Goal: Task Accomplishment & Management: Use online tool/utility

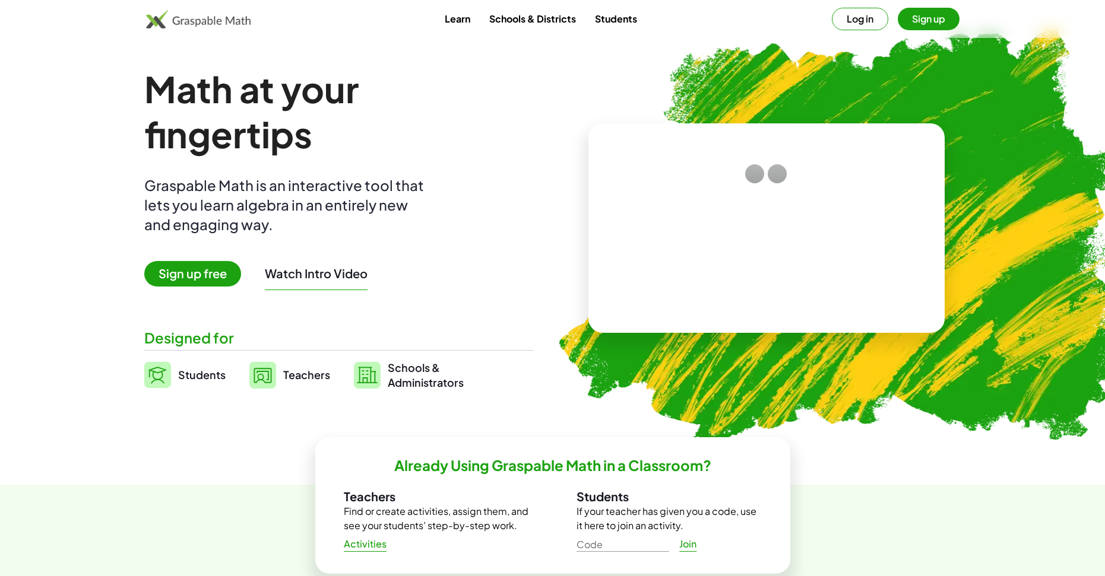
click at [192, 277] on span "Sign up free" at bounding box center [192, 274] width 97 height 26
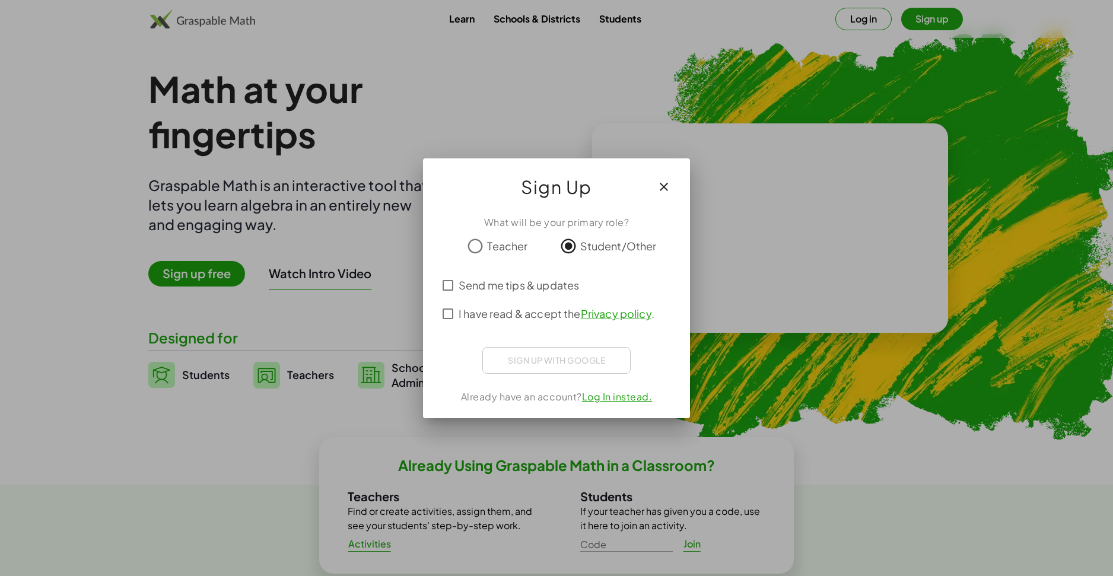
click at [459, 285] on span "Send me tips & updates" at bounding box center [519, 285] width 120 height 16
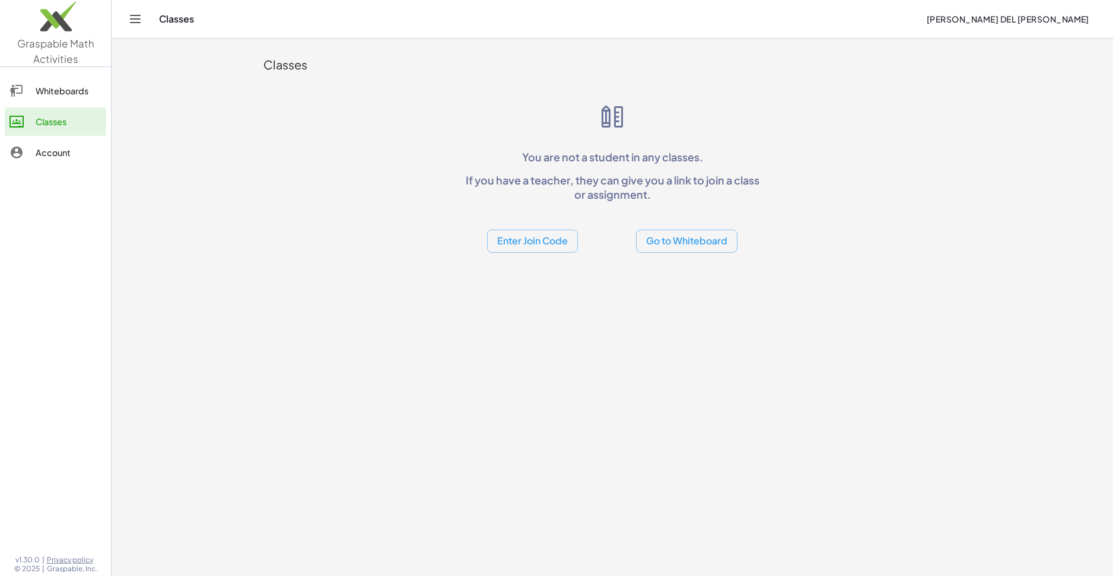
click at [69, 95] on div "Whiteboards" at bounding box center [69, 91] width 66 height 14
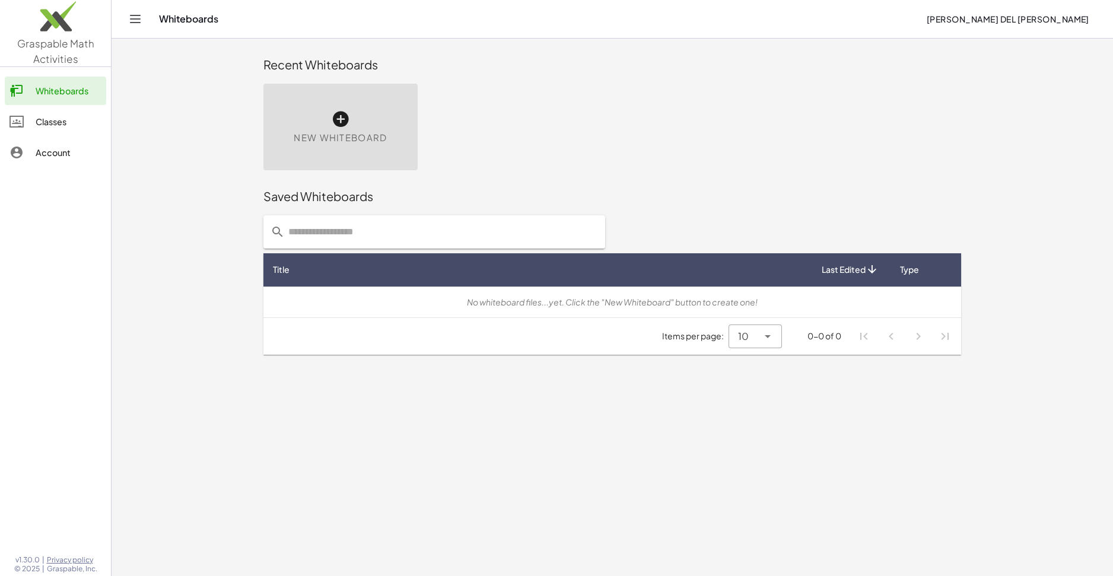
click at [335, 114] on icon at bounding box center [340, 119] width 19 height 19
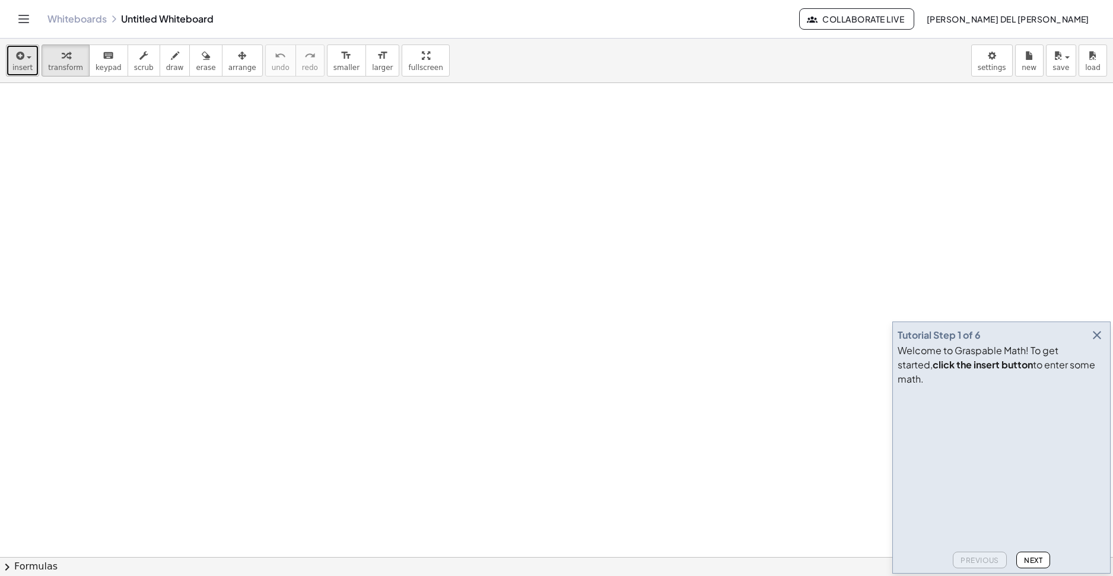
click at [16, 57] on icon "button" at bounding box center [19, 56] width 11 height 14
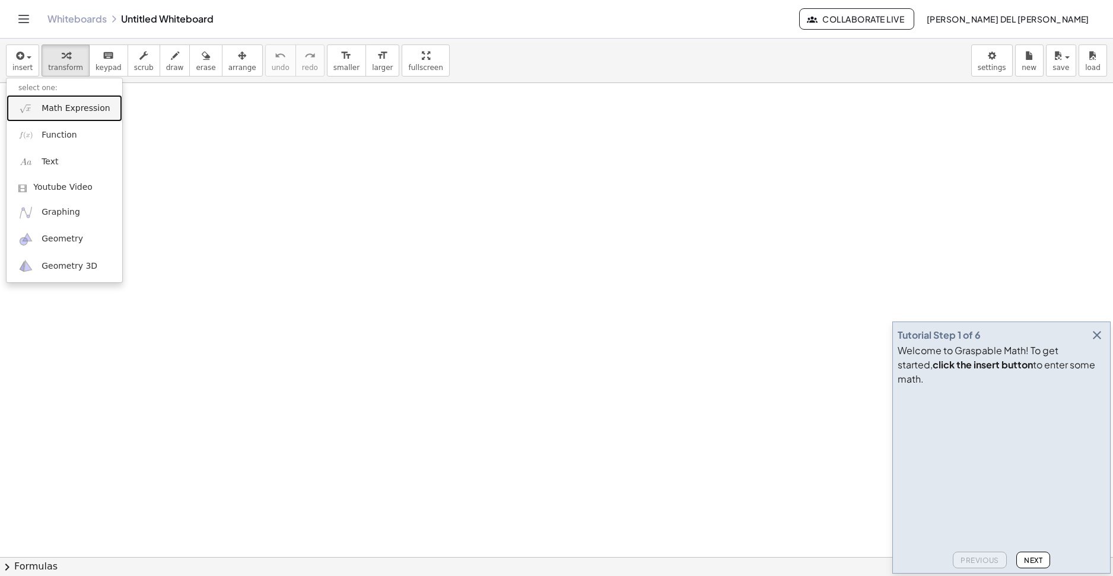
click at [65, 112] on span "Math Expression" at bounding box center [76, 109] width 68 height 12
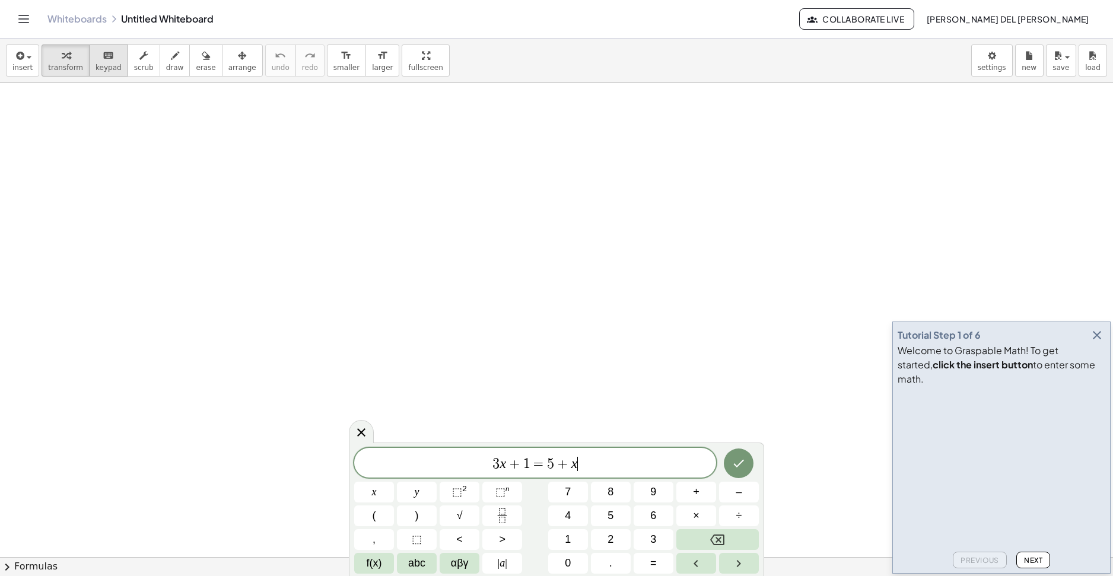
click at [96, 55] on div "keyboard" at bounding box center [109, 55] width 26 height 14
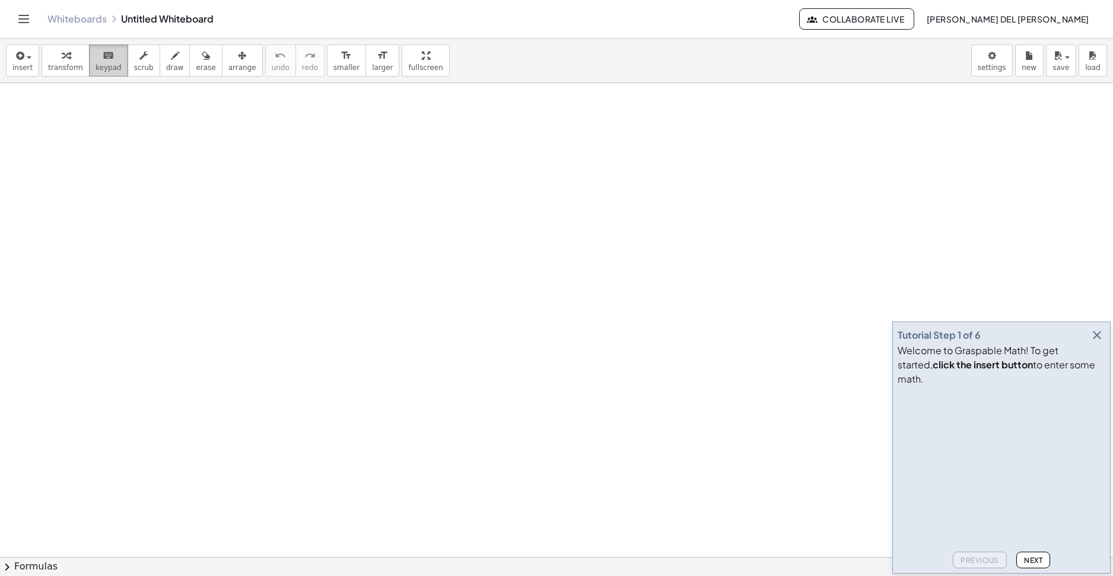
click at [112, 58] on button "keyboard keypad" at bounding box center [108, 61] width 39 height 32
click at [139, 55] on icon "button" at bounding box center [143, 56] width 8 height 14
click at [166, 52] on div "button" at bounding box center [175, 55] width 18 height 14
drag, startPoint x: 117, startPoint y: 123, endPoint x: 79, endPoint y: 213, distance: 97.9
click at [79, 213] on div at bounding box center [556, 557] width 1113 height 948
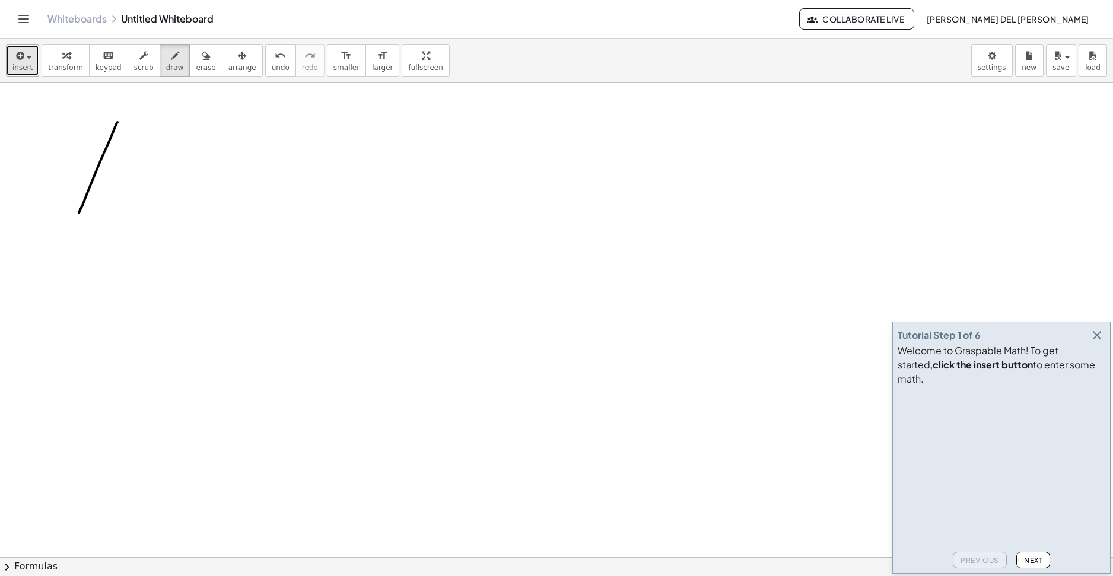
click at [20, 53] on icon "button" at bounding box center [19, 56] width 11 height 14
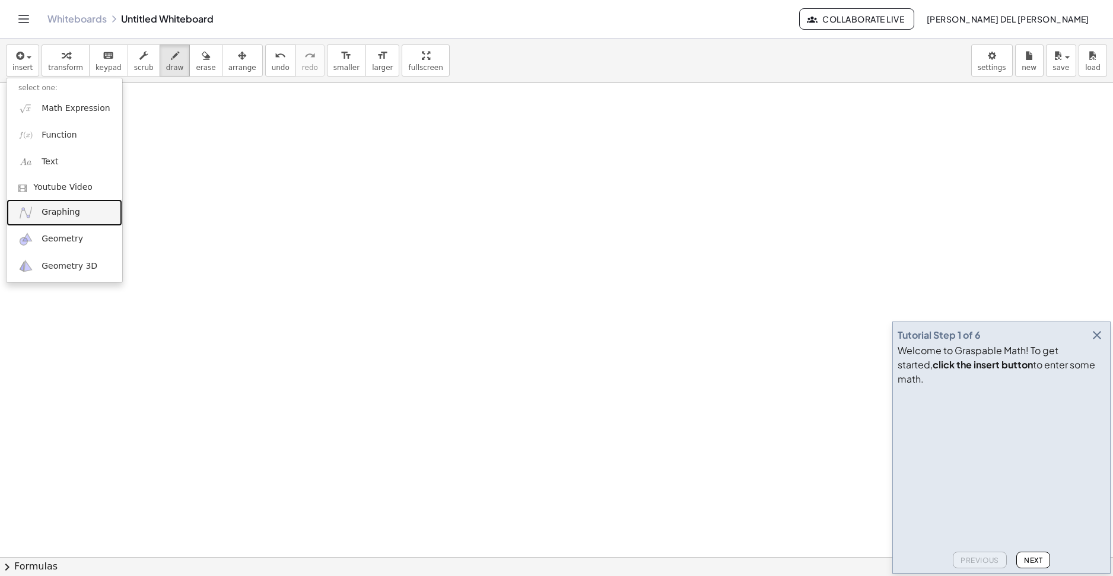
click at [63, 212] on span "Graphing" at bounding box center [61, 213] width 39 height 12
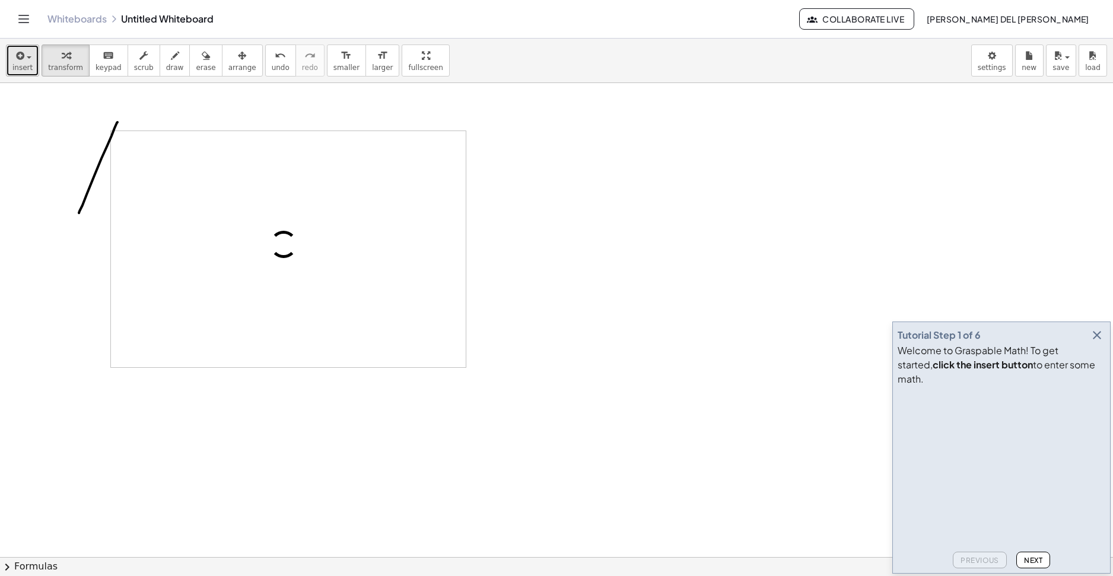
click at [21, 60] on icon "button" at bounding box center [19, 56] width 11 height 14
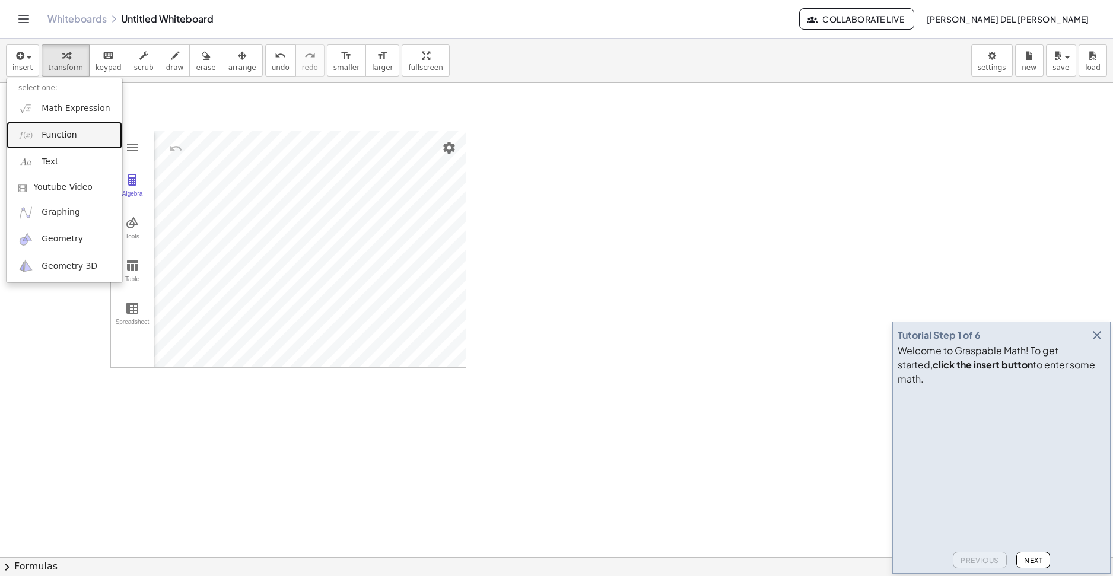
click at [71, 134] on span "Function" at bounding box center [60, 135] width 36 height 12
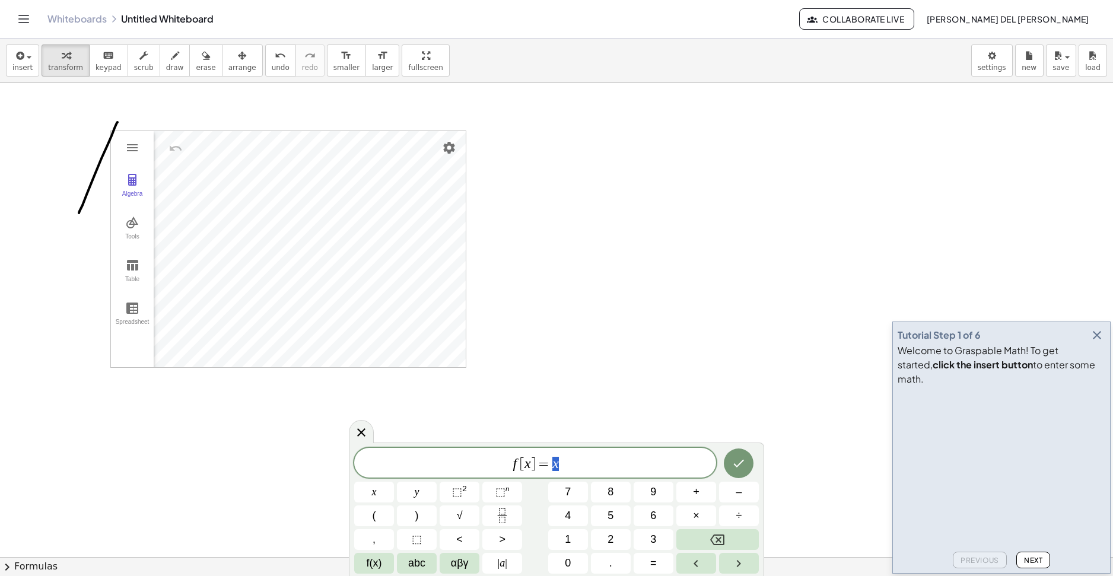
click at [439, 117] on div at bounding box center [556, 557] width 1113 height 948
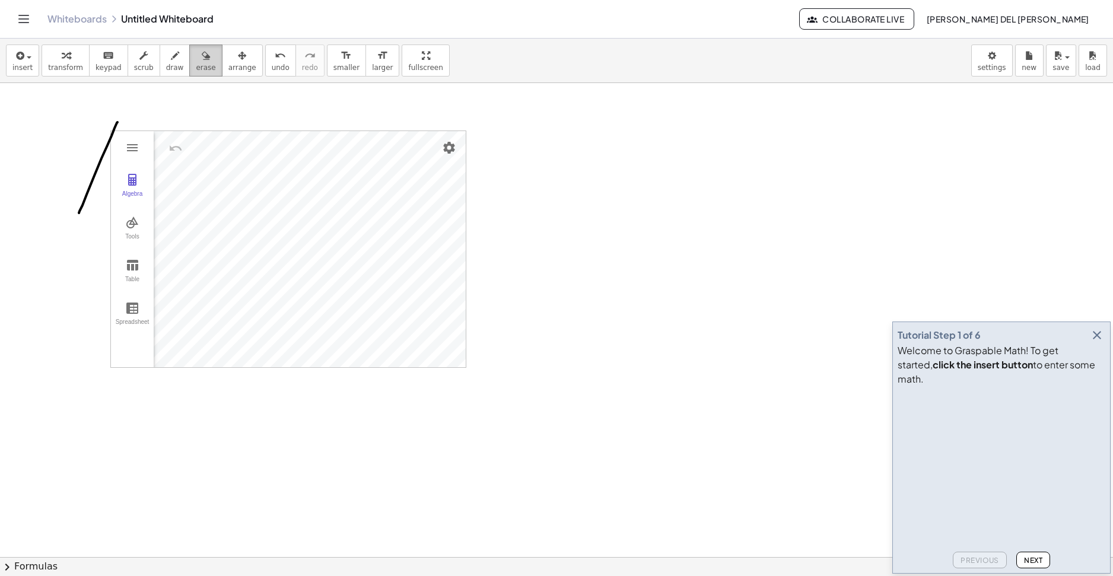
click at [202, 62] on icon "button" at bounding box center [206, 56] width 8 height 14
drag, startPoint x: 469, startPoint y: 191, endPoint x: 376, endPoint y: 193, distance: 93.2
click at [409, 202] on div at bounding box center [556, 557] width 1113 height 948
drag, startPoint x: 379, startPoint y: 191, endPoint x: 404, endPoint y: 135, distance: 61.3
click at [406, 135] on div at bounding box center [556, 557] width 1113 height 948
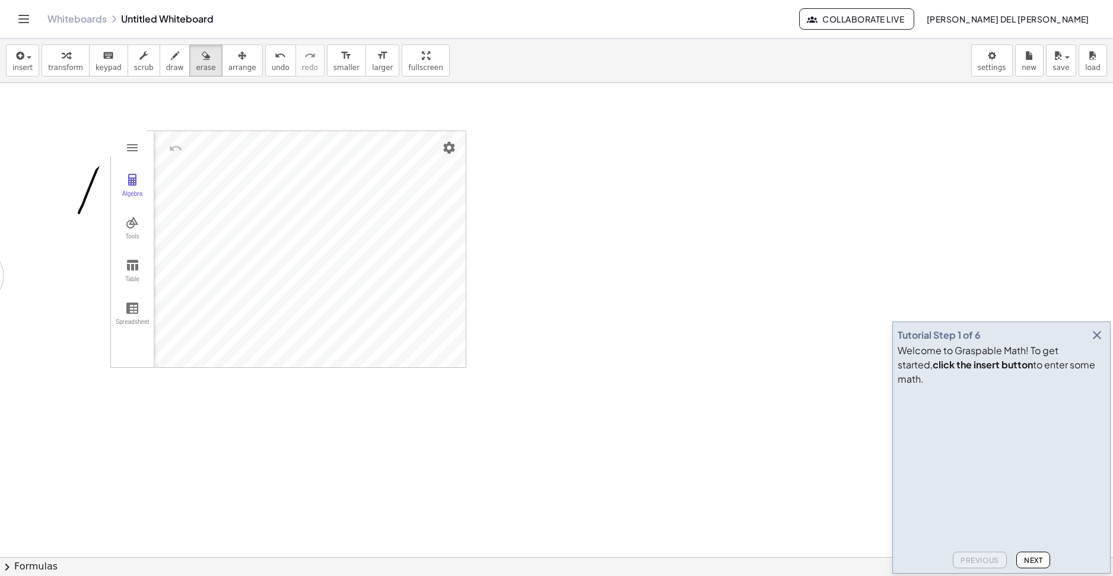
drag, startPoint x: 120, startPoint y: 112, endPoint x: -26, endPoint y: 277, distance: 219.9
click at [0, 277] on html "Graspable Math Activities Whiteboards Classes Account v1.30.0 | Privacy policy …" at bounding box center [556, 288] width 1113 height 576
drag, startPoint x: 68, startPoint y: 181, endPoint x: 323, endPoint y: 144, distance: 257.3
click at [109, 118] on div at bounding box center [556, 557] width 1113 height 948
click at [442, 143] on div at bounding box center [556, 557] width 1113 height 948
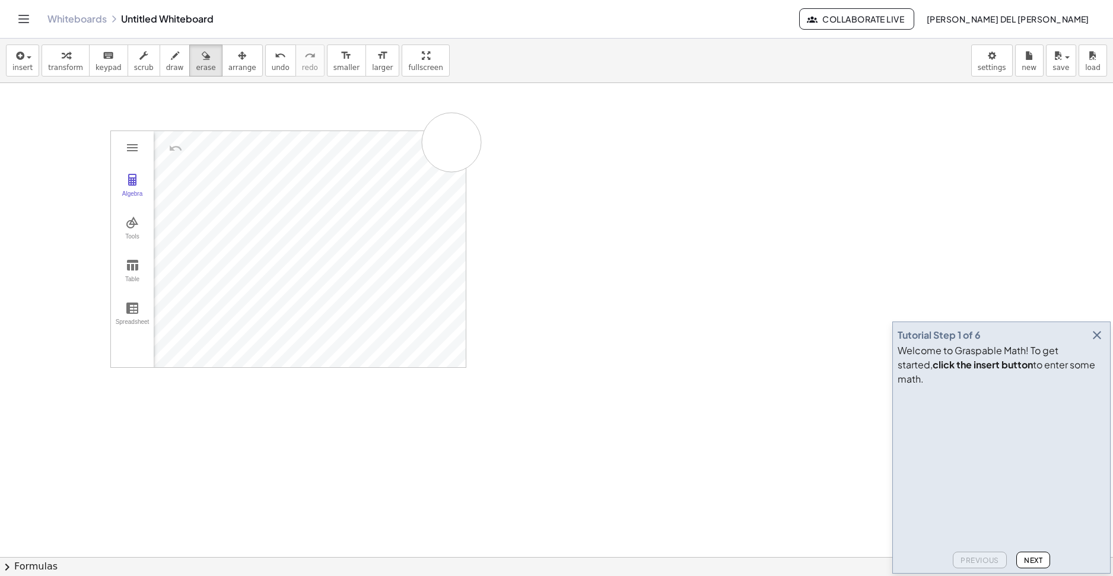
click at [452, 142] on div at bounding box center [556, 557] width 1113 height 948
drag, startPoint x: 453, startPoint y: 142, endPoint x: 813, endPoint y: 194, distance: 363.4
click at [813, 194] on div at bounding box center [556, 557] width 1113 height 948
click at [18, 55] on icon "button" at bounding box center [19, 56] width 11 height 14
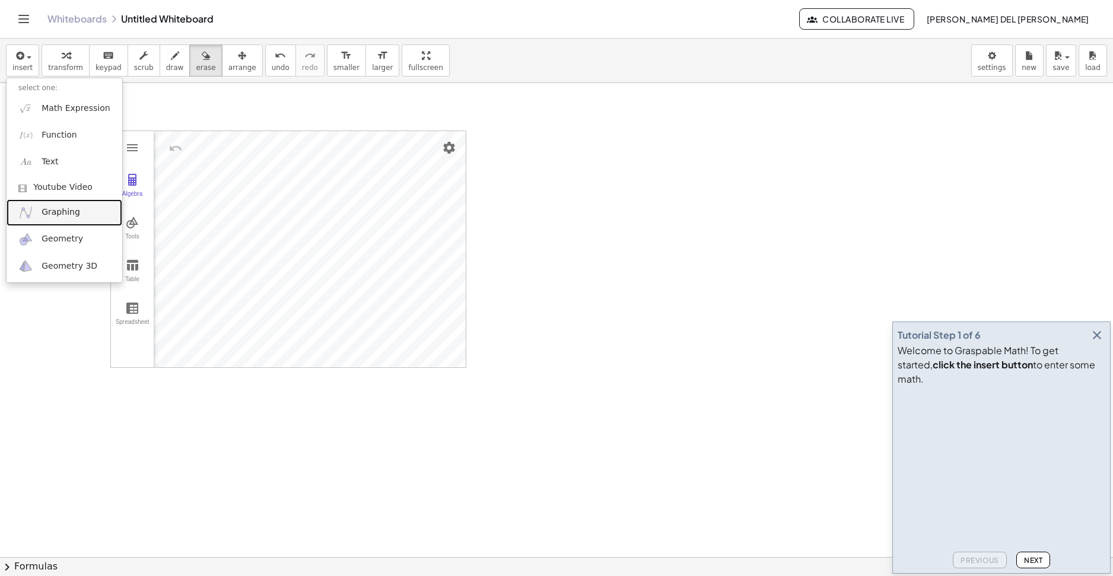
click at [75, 220] on link "Graphing" at bounding box center [65, 212] width 116 height 27
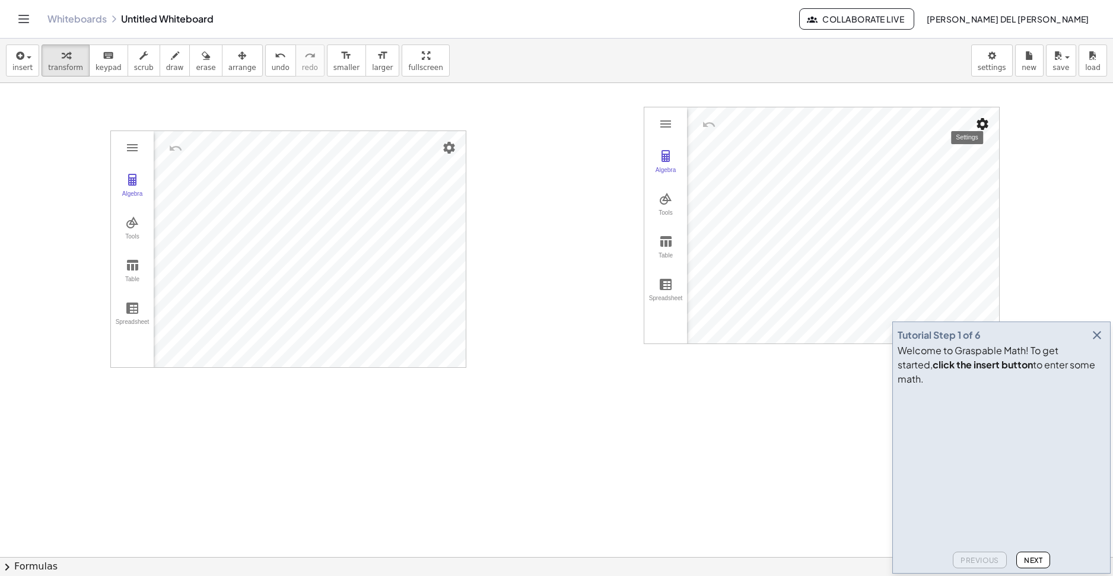
click at [982, 129] on img "Settings" at bounding box center [983, 124] width 14 height 14
click at [913, 218] on li "Settings" at bounding box center [915, 226] width 151 height 19
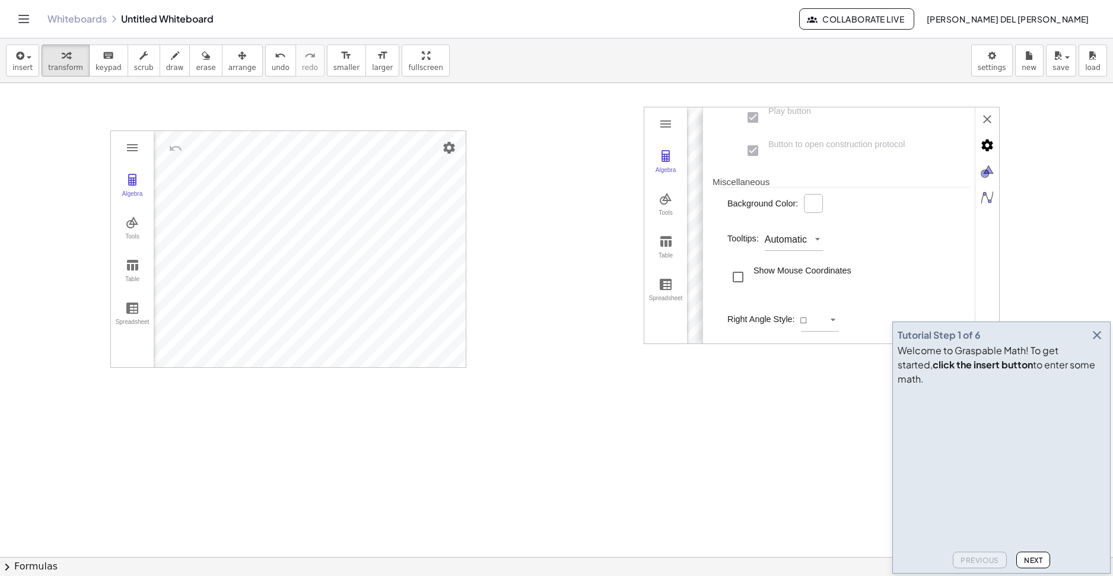
scroll to position [388, 0]
click at [998, 71] on body "Graspable Math Activities Whiteboards Classes Account v1.30.0 | Privacy policy …" at bounding box center [556, 288] width 1113 height 576
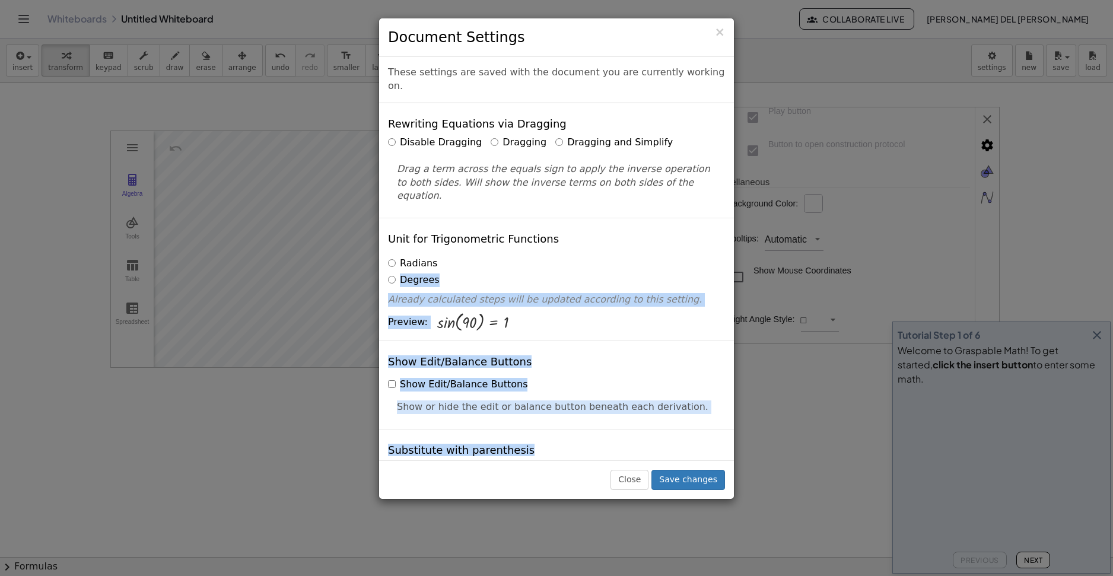
drag, startPoint x: 996, startPoint y: 65, endPoint x: 139, endPoint y: 255, distance: 877.2
click at [139, 255] on body "Graspable Math Activities Whiteboards Classes Account v1.30.0 | Privacy policy …" at bounding box center [556, 288] width 1113 height 576
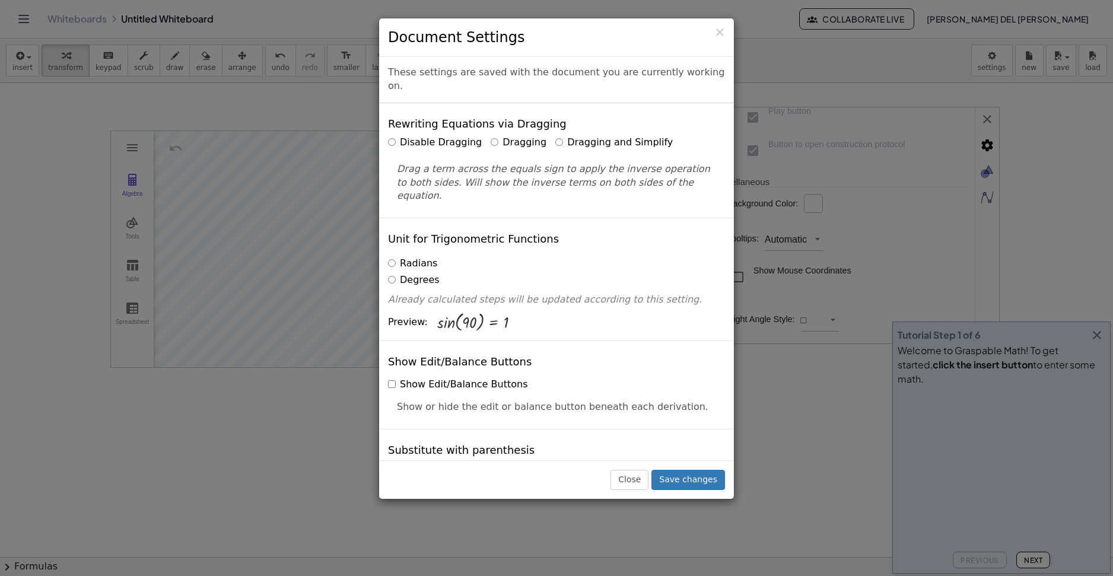
drag, startPoint x: 854, startPoint y: 95, endPoint x: 685, endPoint y: 64, distance: 172.0
click at [826, 92] on div "× Document Settings These settings are saved with the document you are currentl…" at bounding box center [556, 288] width 1113 height 576
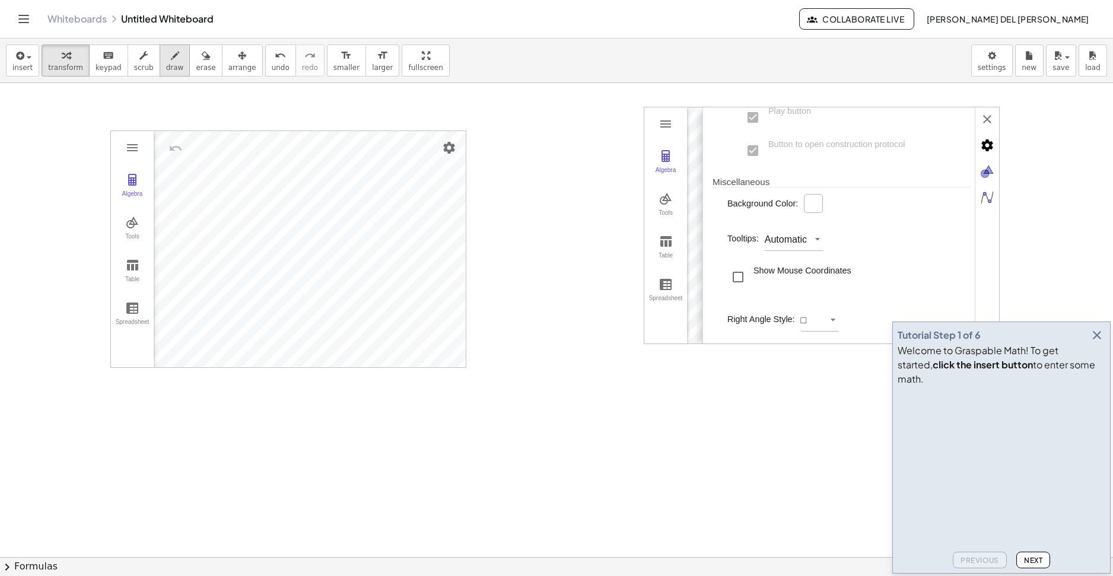
click at [160, 49] on button "draw" at bounding box center [175, 61] width 31 height 32
click at [189, 59] on button "erase" at bounding box center [205, 61] width 33 height 32
click at [229, 64] on span "arrange" at bounding box center [243, 68] width 28 height 8
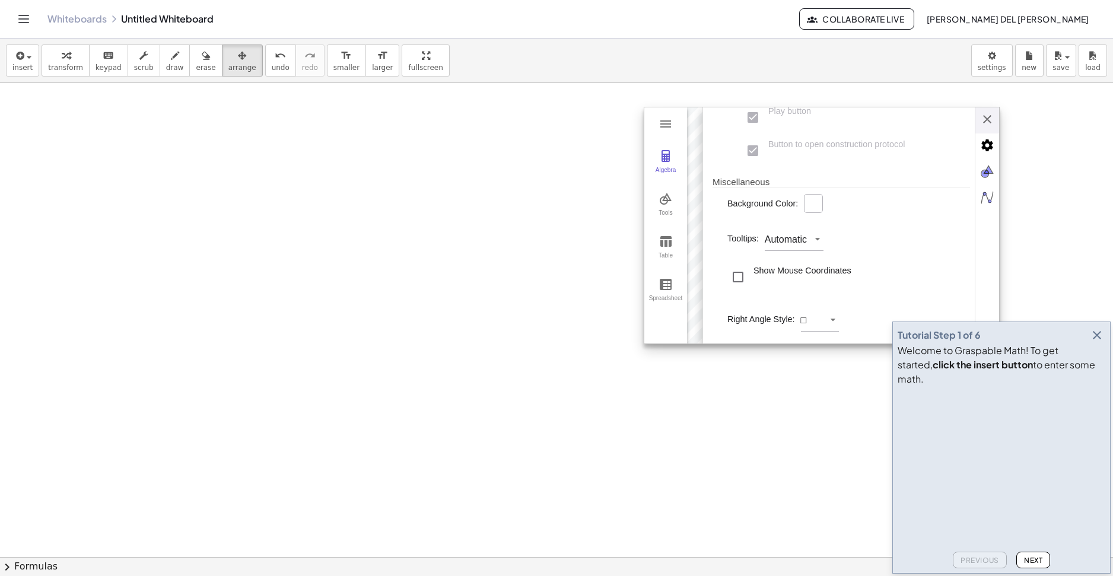
click at [903, 237] on div "Tooltips: Automatic" at bounding box center [849, 237] width 243 height 32
click at [238, 52] on icon "button" at bounding box center [242, 56] width 8 height 14
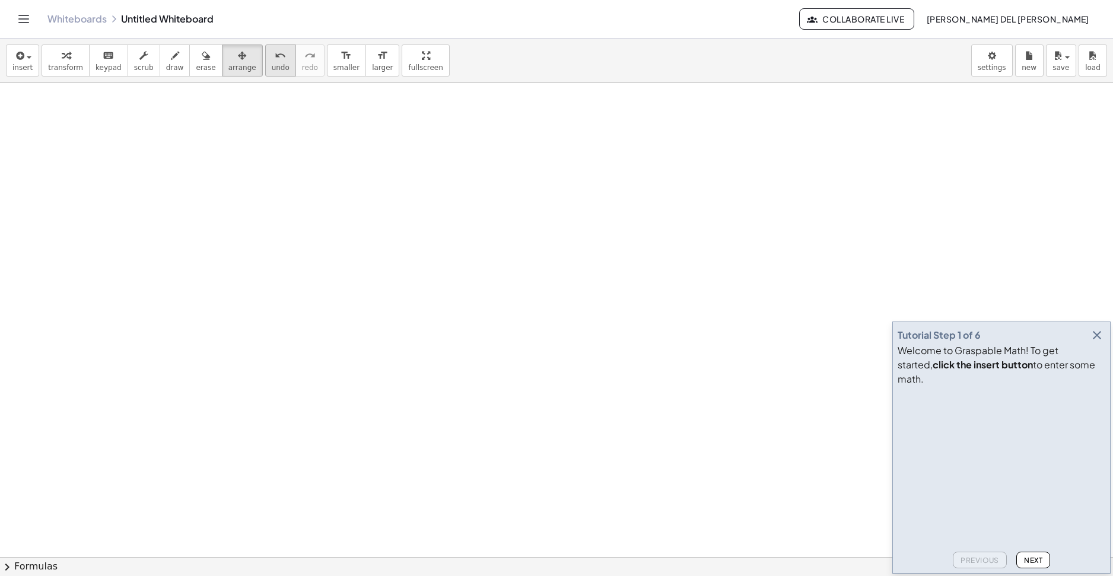
click at [272, 71] on span "undo" at bounding box center [281, 68] width 18 height 8
drag, startPoint x: 165, startPoint y: 72, endPoint x: 148, endPoint y: 72, distance: 16.6
click at [166, 72] on span "draw" at bounding box center [175, 68] width 18 height 8
drag, startPoint x: 65, startPoint y: 240, endPoint x: 111, endPoint y: 180, distance: 75.4
click at [108, 181] on div at bounding box center [556, 557] width 1113 height 948
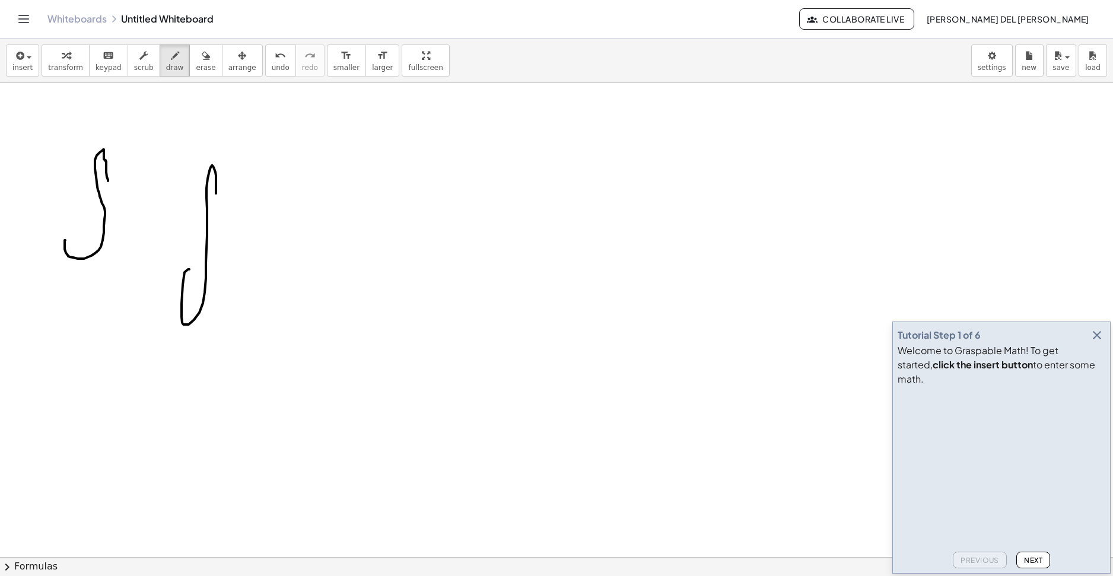
drag, startPoint x: 189, startPoint y: 269, endPoint x: 213, endPoint y: 210, distance: 63.9
click at [214, 214] on div at bounding box center [556, 557] width 1113 height 948
drag, startPoint x: 231, startPoint y: 321, endPoint x: 230, endPoint y: 312, distance: 9.6
click at [228, 325] on div at bounding box center [556, 557] width 1113 height 948
drag, startPoint x: 257, startPoint y: 263, endPoint x: 292, endPoint y: 264, distance: 35.0
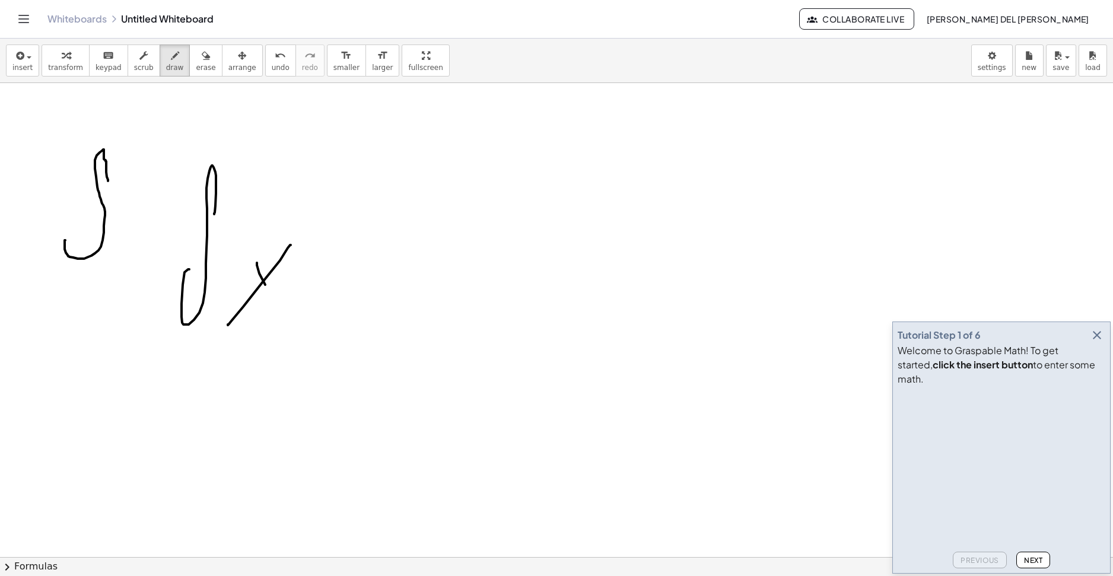
click at [297, 312] on div at bounding box center [556, 557] width 1113 height 948
drag, startPoint x: 295, startPoint y: 227, endPoint x: 321, endPoint y: 250, distance: 34.9
click at [326, 250] on div at bounding box center [556, 557] width 1113 height 948
drag, startPoint x: 386, startPoint y: 233, endPoint x: 361, endPoint y: 281, distance: 54.4
click at [382, 297] on div at bounding box center [556, 557] width 1113 height 948
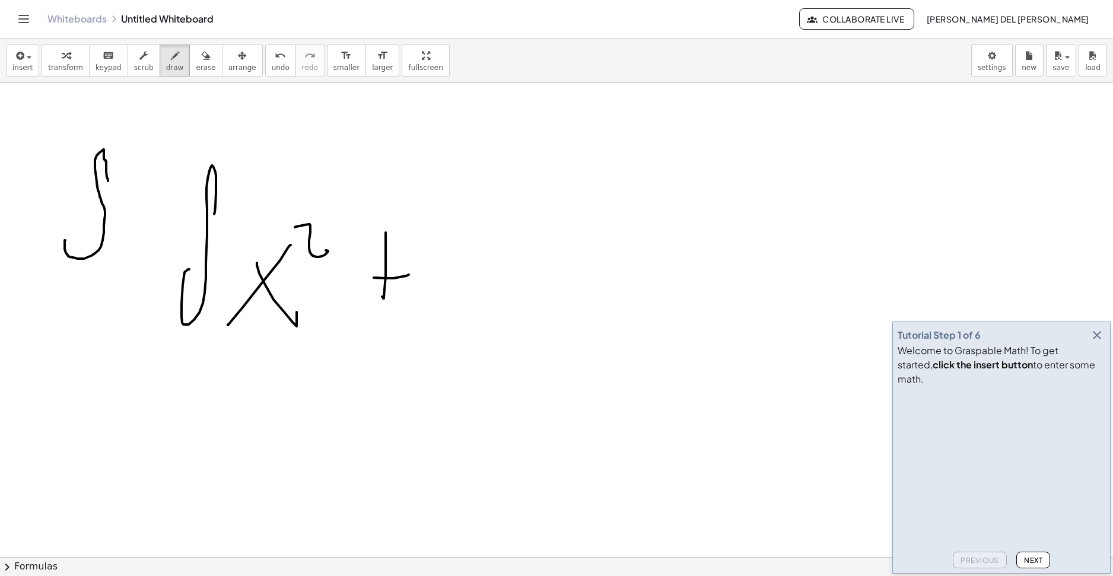
drag, startPoint x: 392, startPoint y: 278, endPoint x: 409, endPoint y: 275, distance: 17.6
click at [409, 275] on div at bounding box center [556, 557] width 1113 height 948
drag, startPoint x: 426, startPoint y: 258, endPoint x: 474, endPoint y: 281, distance: 53.9
click at [452, 290] on div at bounding box center [556, 557] width 1113 height 948
drag, startPoint x: 528, startPoint y: 247, endPoint x: 497, endPoint y: 288, distance: 50.4
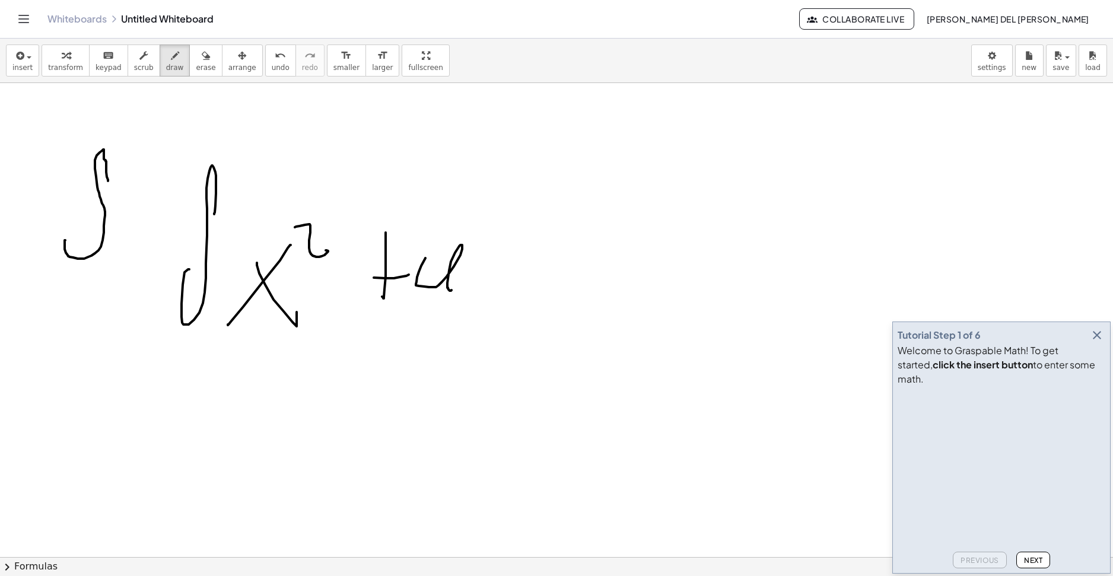
click at [497, 288] on div at bounding box center [556, 557] width 1113 height 948
drag, startPoint x: 503, startPoint y: 261, endPoint x: 510, endPoint y: 290, distance: 29.9
click at [510, 290] on div at bounding box center [556, 557] width 1113 height 948
click at [111, 64] on span "keypad" at bounding box center [109, 68] width 26 height 8
click at [154, 245] on div at bounding box center [556, 557] width 1113 height 948
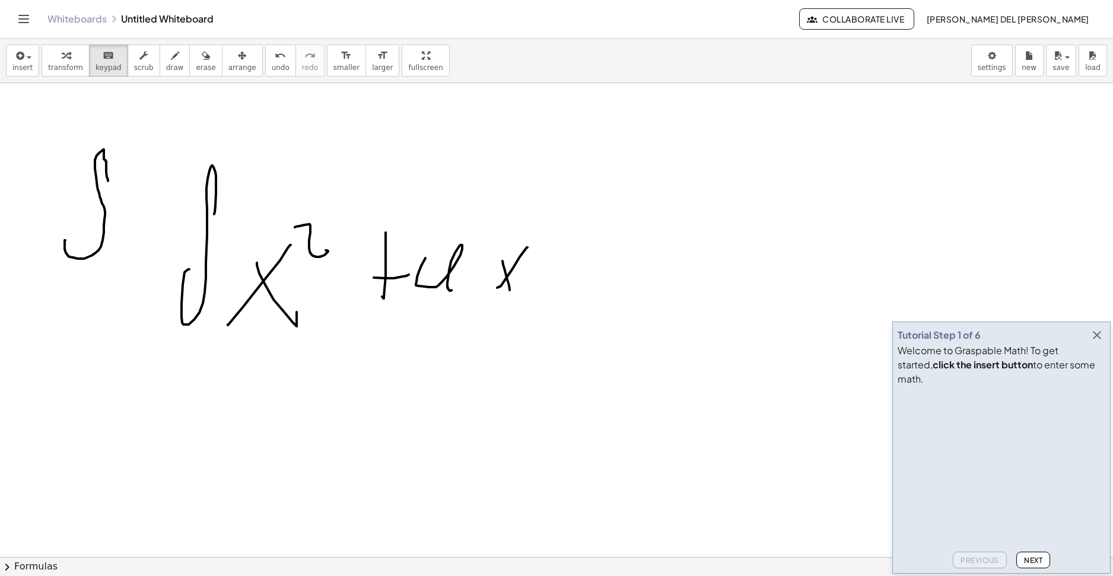
click at [163, 240] on div at bounding box center [556, 557] width 1113 height 948
click at [189, 68] on button "erase" at bounding box center [205, 61] width 33 height 32
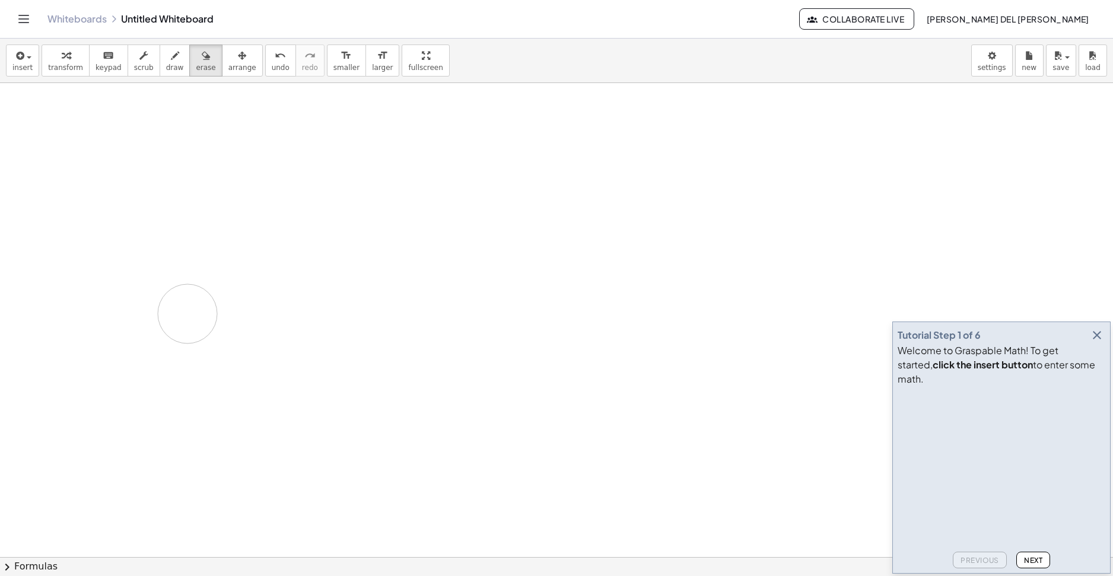
drag, startPoint x: 363, startPoint y: 269, endPoint x: 154, endPoint y: 243, distance: 209.9
click at [186, 314] on div at bounding box center [556, 557] width 1113 height 948
click at [14, 72] on span "insert" at bounding box center [22, 68] width 20 height 8
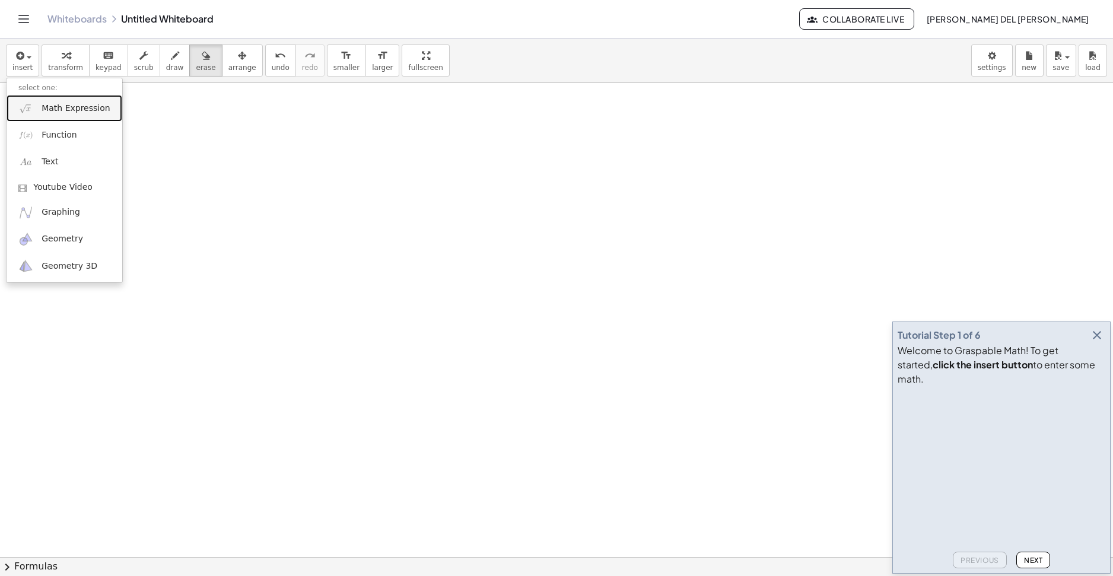
click at [85, 100] on link "Math Expression" at bounding box center [65, 108] width 116 height 27
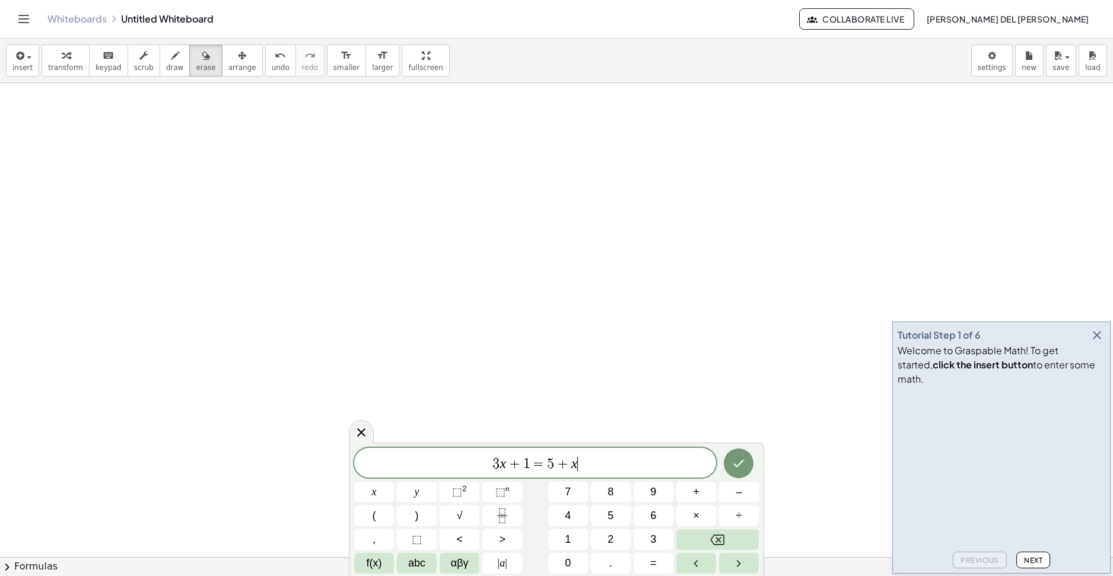
click at [640, 448] on div "* 3 x + 1 = 5 + x ​" at bounding box center [535, 463] width 362 height 30
click at [507, 279] on div at bounding box center [556, 557] width 1113 height 948
click at [420, 558] on span "abc" at bounding box center [416, 564] width 17 height 16
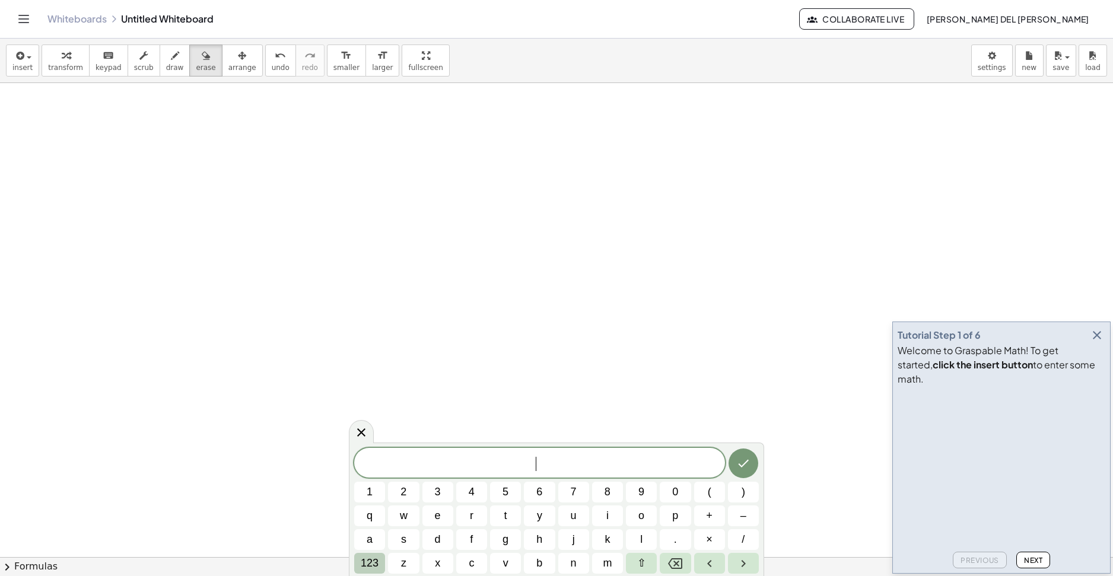
click at [382, 564] on button "123" at bounding box center [369, 563] width 31 height 21
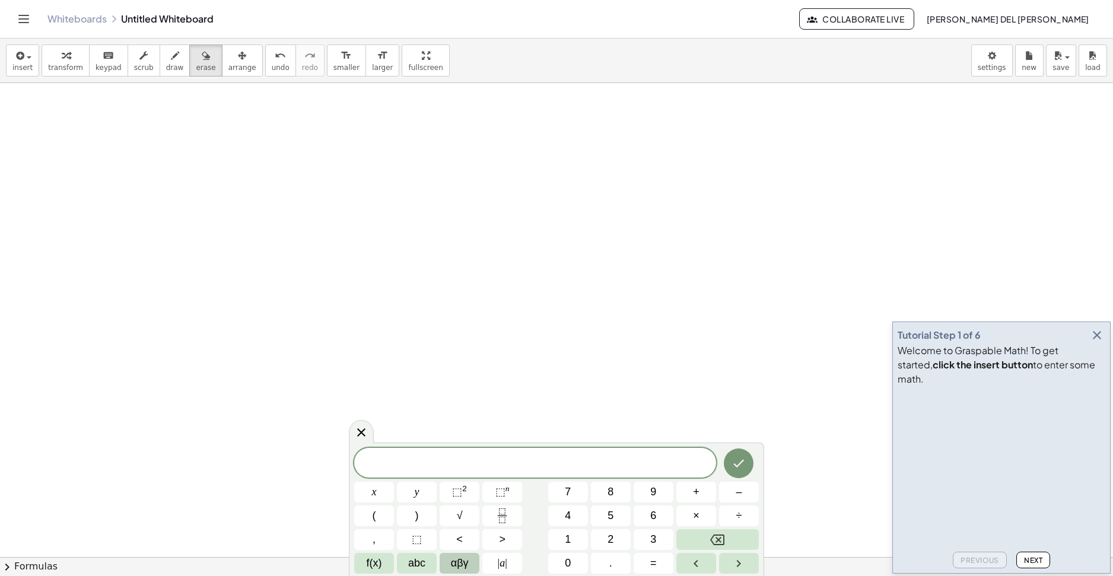
click at [475, 564] on button "αβγ" at bounding box center [460, 563] width 40 height 21
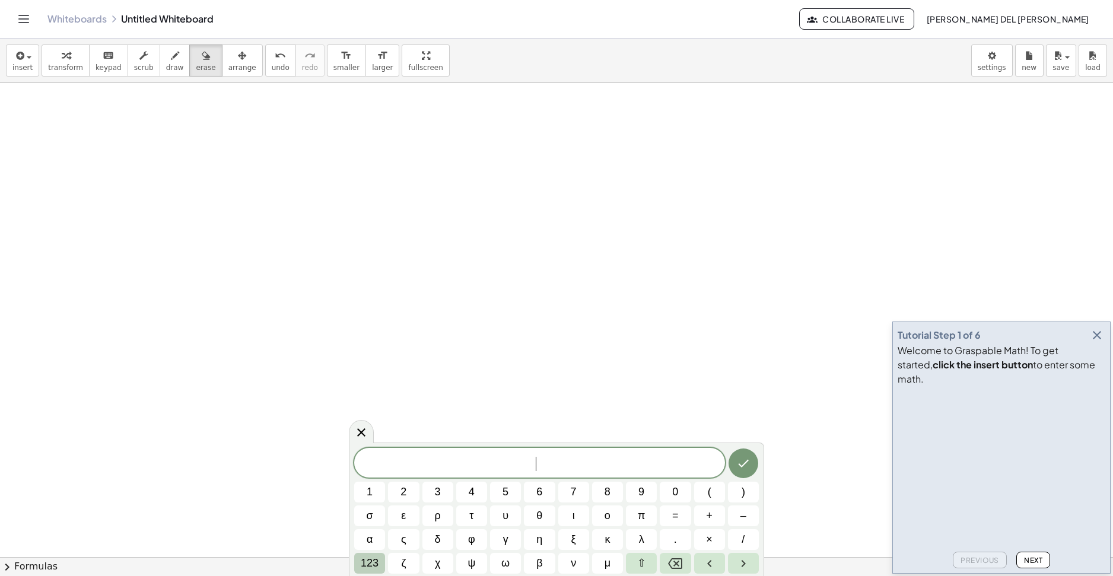
click at [383, 567] on button "123" at bounding box center [369, 563] width 31 height 21
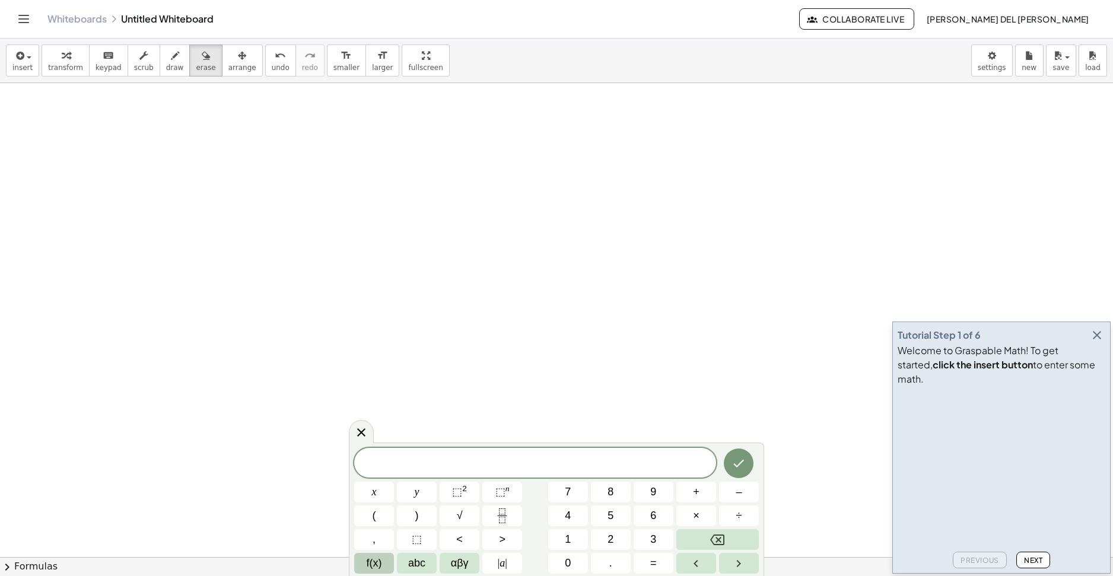
click at [383, 557] on button "f(x)" at bounding box center [374, 563] width 40 height 21
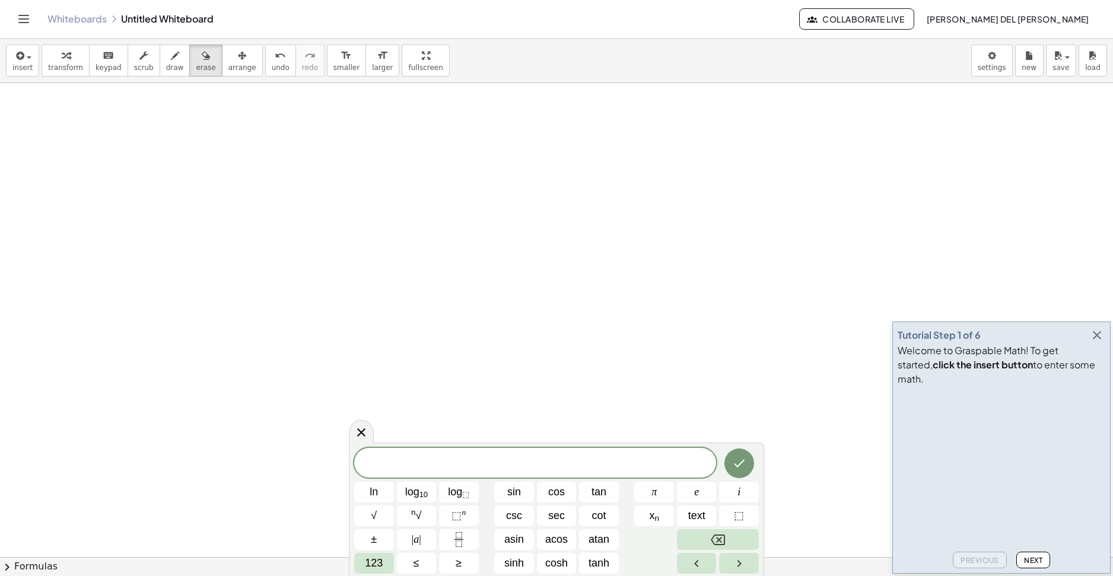
click at [707, 391] on div at bounding box center [556, 557] width 1113 height 948
click at [42, 64] on button "transform" at bounding box center [66, 61] width 48 height 32
click at [26, 64] on span "insert" at bounding box center [22, 68] width 20 height 8
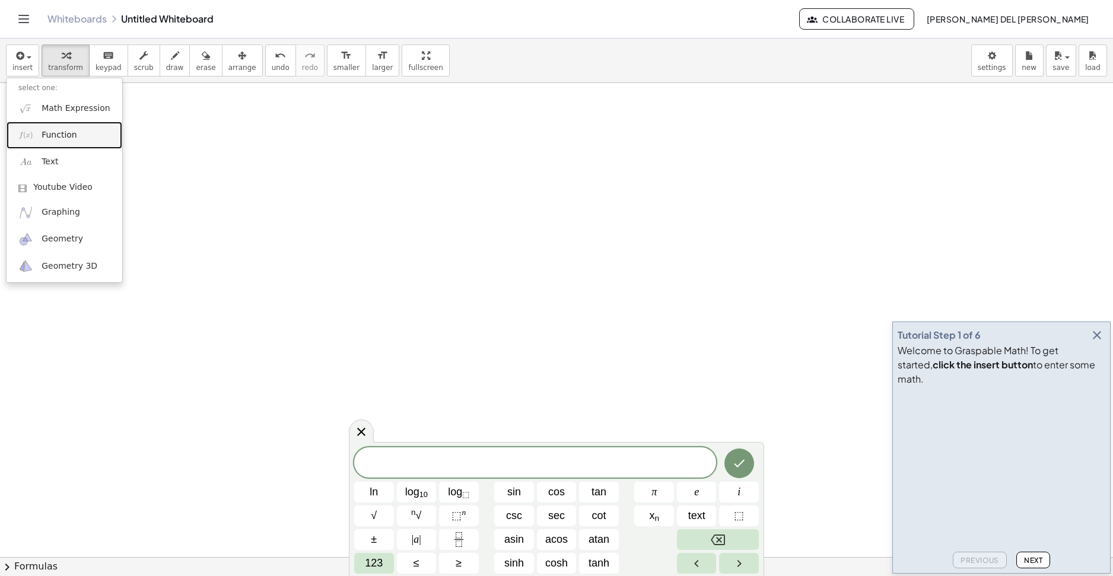
click at [78, 142] on link "Function" at bounding box center [65, 135] width 116 height 27
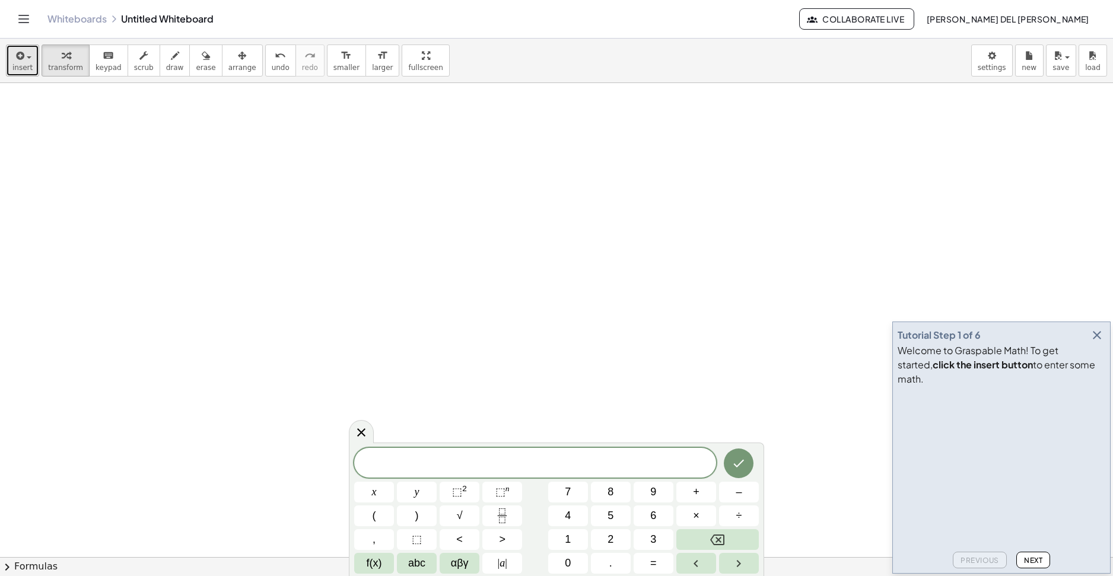
click at [7, 73] on button "insert" at bounding box center [22, 61] width 33 height 32
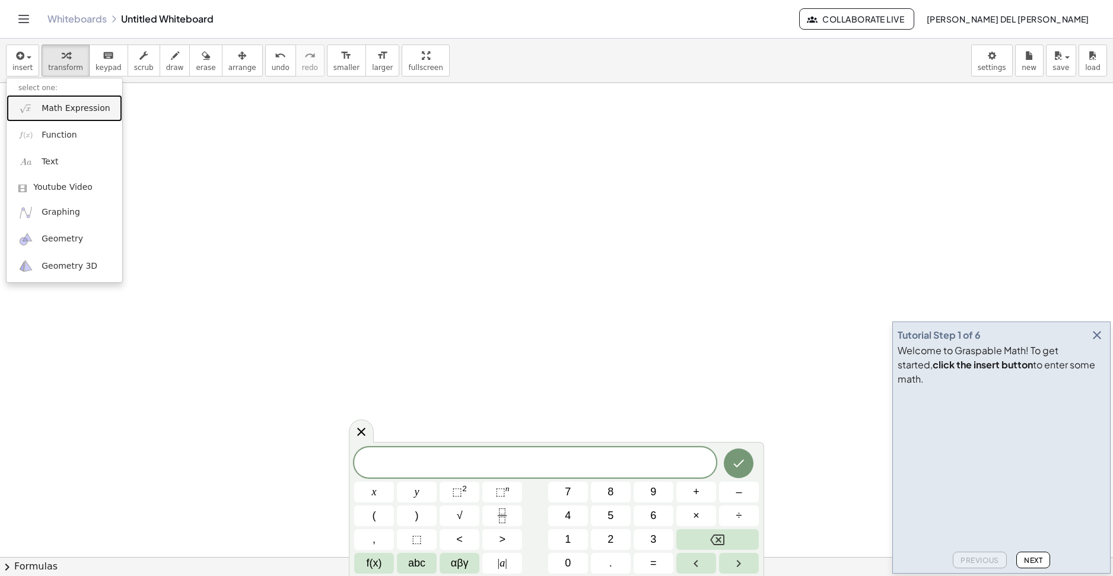
click at [31, 108] on img at bounding box center [25, 108] width 15 height 15
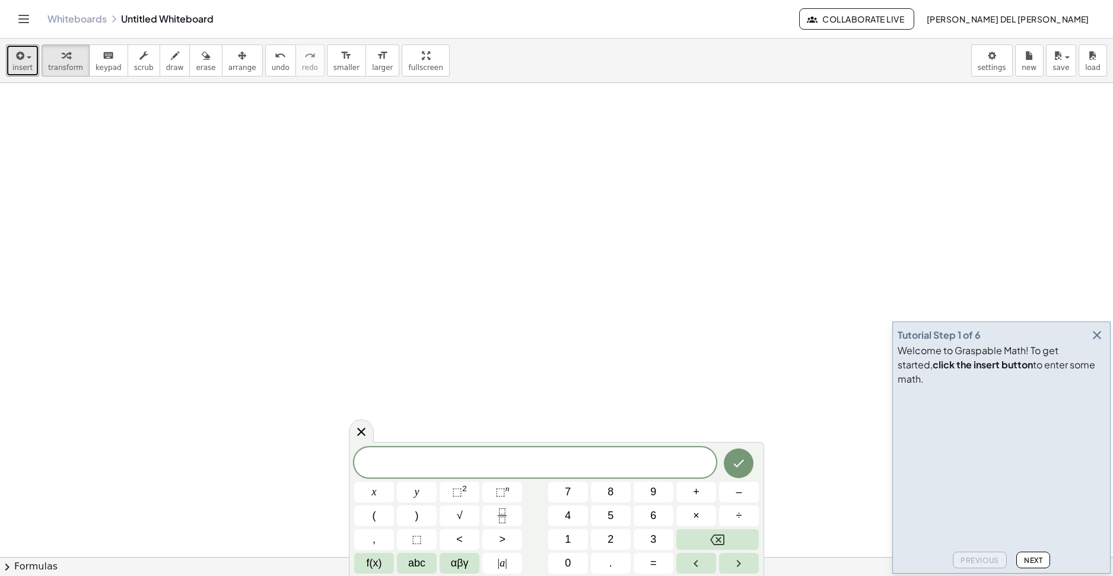
drag, startPoint x: 18, startPoint y: 62, endPoint x: 27, endPoint y: 88, distance: 28.2
click at [18, 62] on icon "button" at bounding box center [19, 56] width 11 height 14
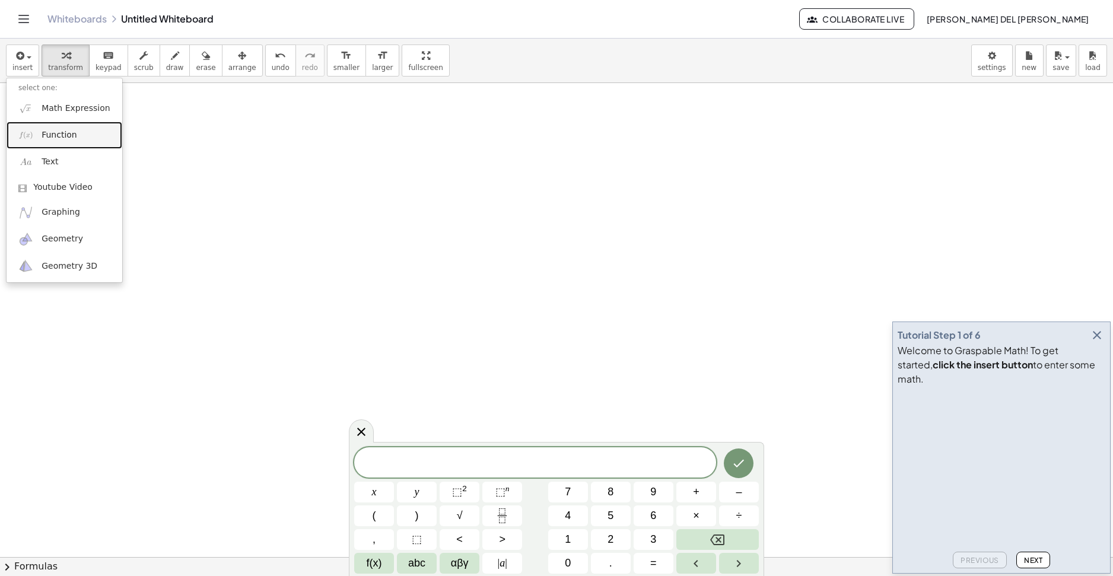
click at [39, 132] on link "Function" at bounding box center [65, 135] width 116 height 27
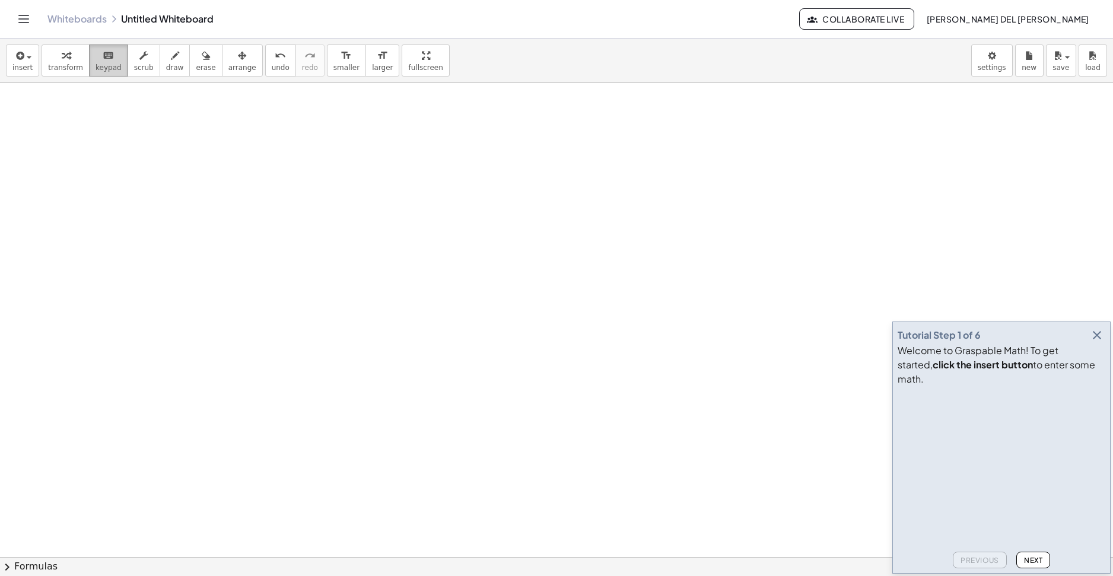
click at [103, 59] on icon "keyboard" at bounding box center [108, 56] width 11 height 14
click at [101, 251] on div at bounding box center [556, 557] width 1113 height 948
click at [131, 231] on div at bounding box center [556, 557] width 1113 height 948
drag, startPoint x: 72, startPoint y: 145, endPoint x: 297, endPoint y: 280, distance: 261.7
click at [297, 280] on div at bounding box center [556, 557] width 1113 height 948
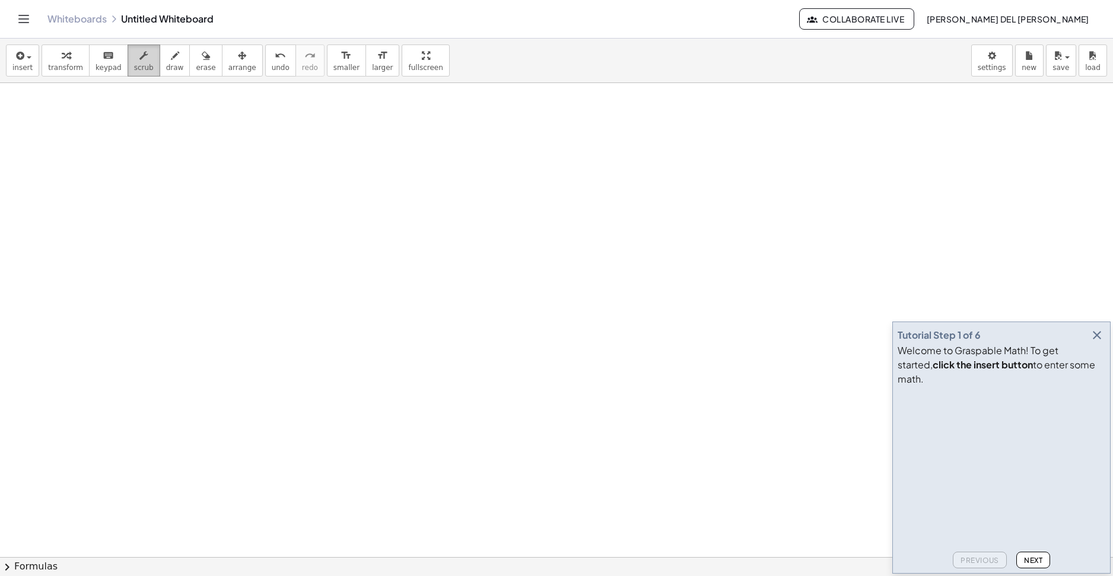
click at [141, 74] on button "scrub" at bounding box center [144, 61] width 33 height 32
click at [111, 141] on div at bounding box center [556, 557] width 1113 height 948
click at [171, 59] on icon "button" at bounding box center [175, 56] width 8 height 14
click at [202, 62] on icon "button" at bounding box center [206, 56] width 8 height 14
click at [229, 59] on div "button" at bounding box center [243, 55] width 28 height 14
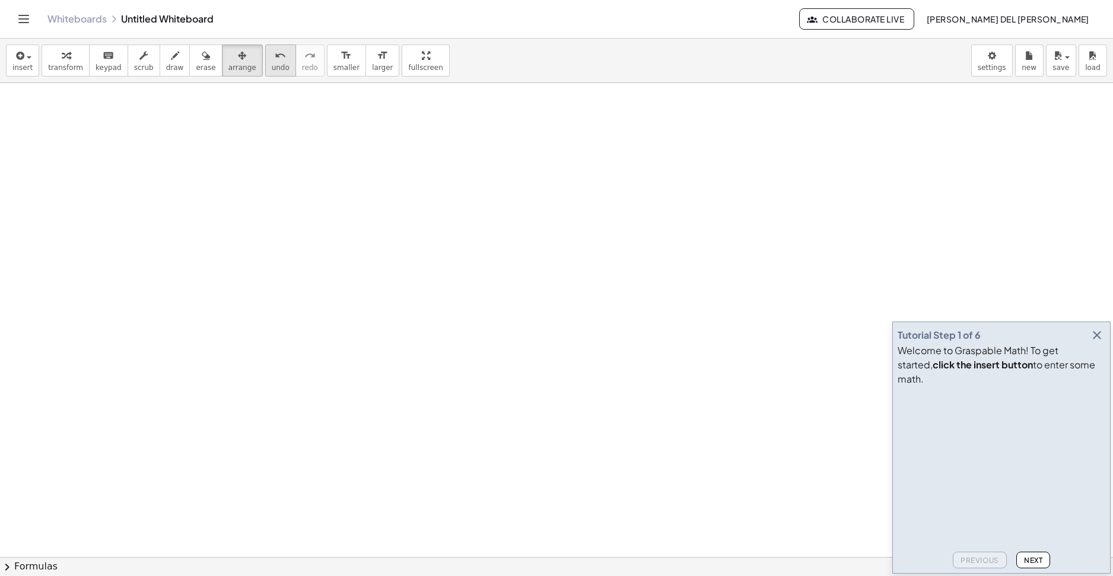
click at [275, 58] on icon "undo" at bounding box center [280, 56] width 11 height 14
click at [334, 66] on span "smaller" at bounding box center [347, 68] width 26 height 8
click at [377, 62] on icon "format_size" at bounding box center [382, 56] width 11 height 14
drag, startPoint x: 393, startPoint y: 60, endPoint x: 373, endPoint y: 139, distance: 81.6
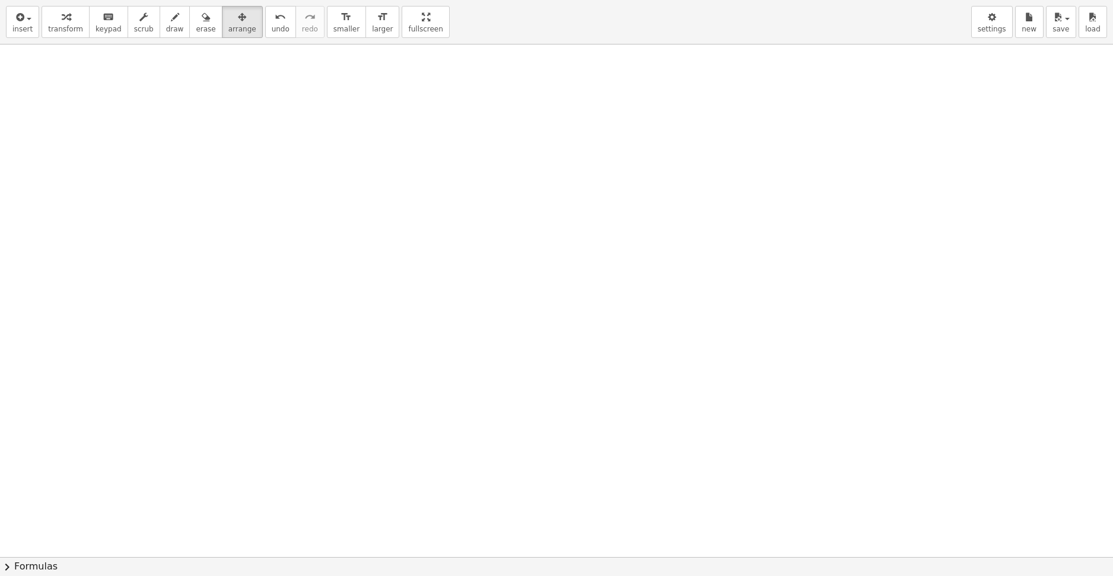
click at [420, 123] on div "insert select one: Math Expression Function Text Youtube Video Graphing Geometr…" at bounding box center [556, 288] width 1113 height 576
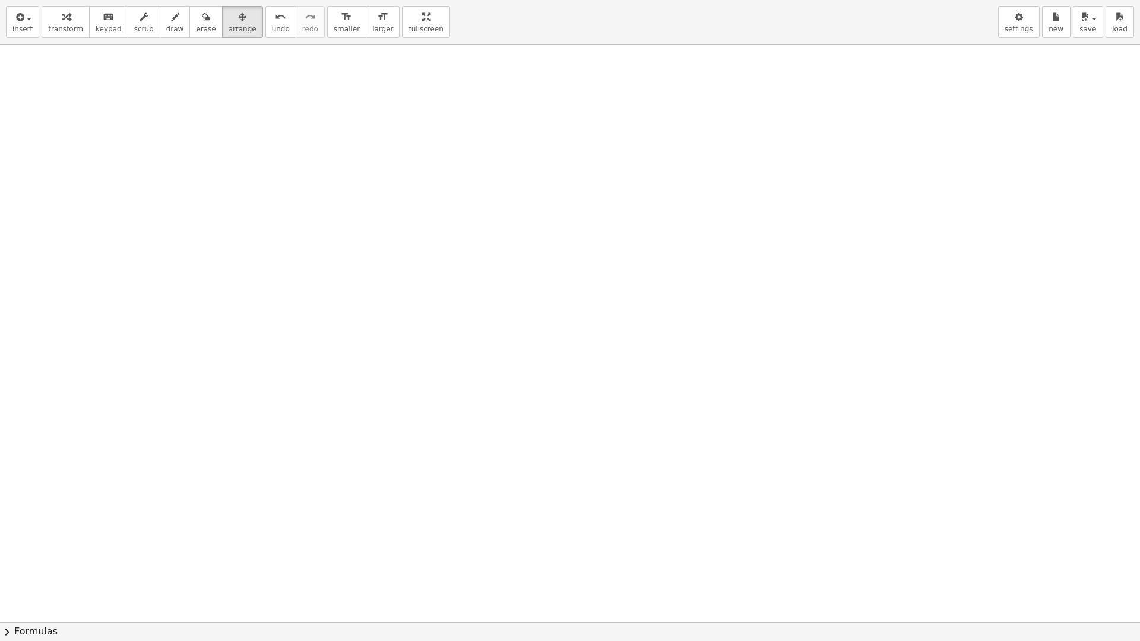
drag, startPoint x: 386, startPoint y: 15, endPoint x: 360, endPoint y: -49, distance: 68.7
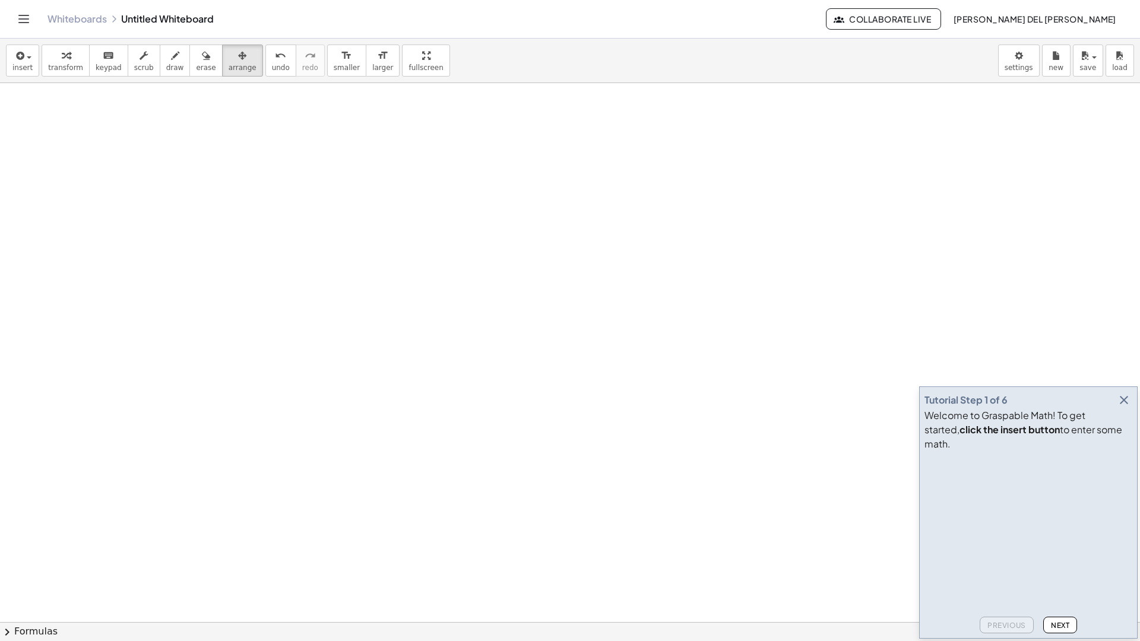
click at [360, 0] on html "Graspable Math Activities Whiteboards Classes Account v1.30.0 | Privacy policy …" at bounding box center [570, 320] width 1140 height 641
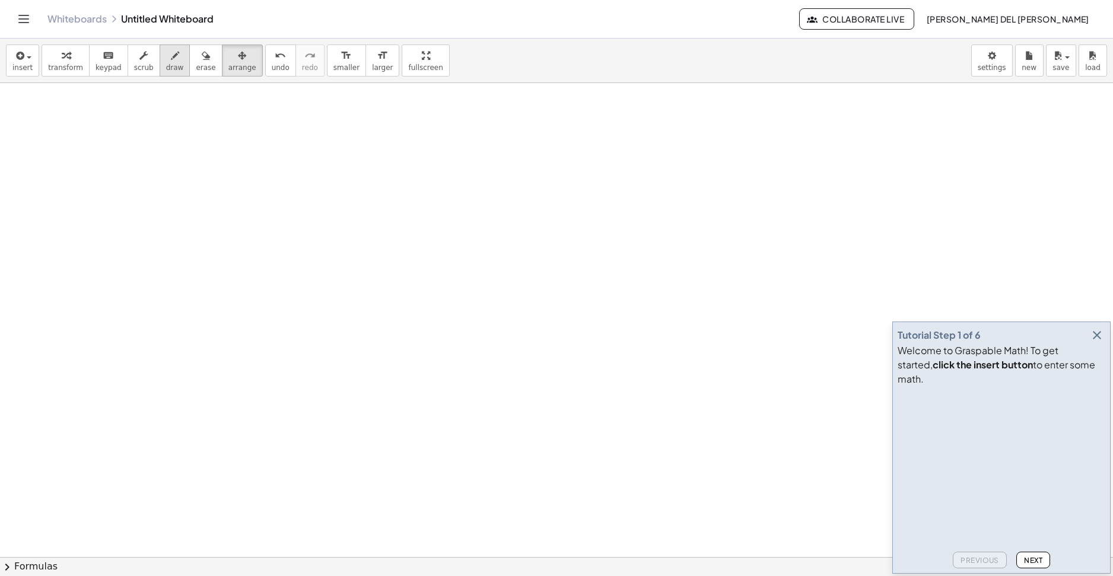
click at [166, 68] on span "draw" at bounding box center [175, 68] width 18 height 8
drag, startPoint x: 167, startPoint y: 53, endPoint x: 148, endPoint y: 66, distance: 23.9
click at [160, 66] on button "draw" at bounding box center [175, 61] width 31 height 32
drag, startPoint x: 101, startPoint y: 253, endPoint x: 132, endPoint y: 206, distance: 56.3
click at [132, 206] on div at bounding box center [556, 557] width 1113 height 948
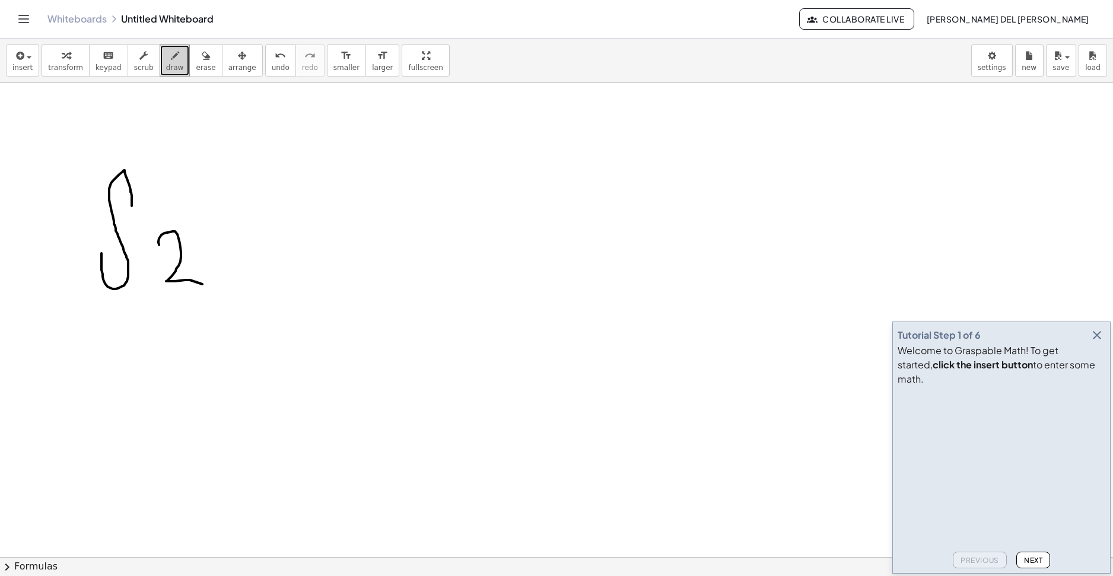
drag, startPoint x: 159, startPoint y: 245, endPoint x: 202, endPoint y: 277, distance: 53.1
click at [197, 285] on div at bounding box center [556, 557] width 1113 height 948
drag, startPoint x: 254, startPoint y: 240, endPoint x: 220, endPoint y: 272, distance: 47.0
click at [220, 272] on div at bounding box center [556, 557] width 1113 height 948
drag, startPoint x: 229, startPoint y: 243, endPoint x: 253, endPoint y: 247, distance: 24.6
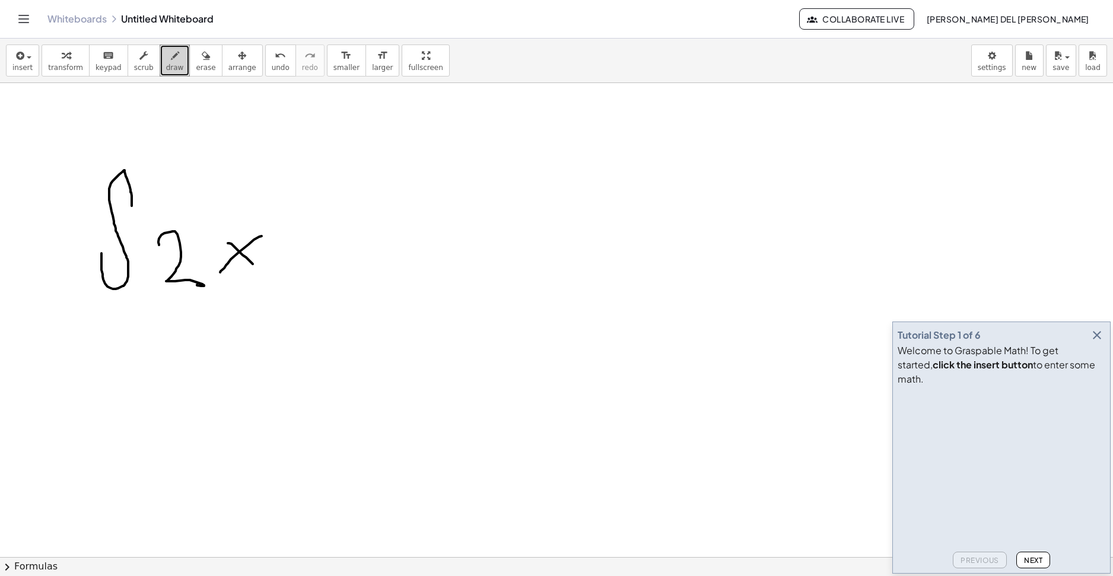
click at [255, 263] on div at bounding box center [556, 557] width 1113 height 948
drag, startPoint x: 258, startPoint y: 208, endPoint x: 261, endPoint y: 235, distance: 26.9
click at [265, 226] on div at bounding box center [556, 557] width 1113 height 948
click at [196, 64] on span "erase" at bounding box center [206, 68] width 20 height 8
drag, startPoint x: 160, startPoint y: 311, endPoint x: 256, endPoint y: 166, distance: 173.5
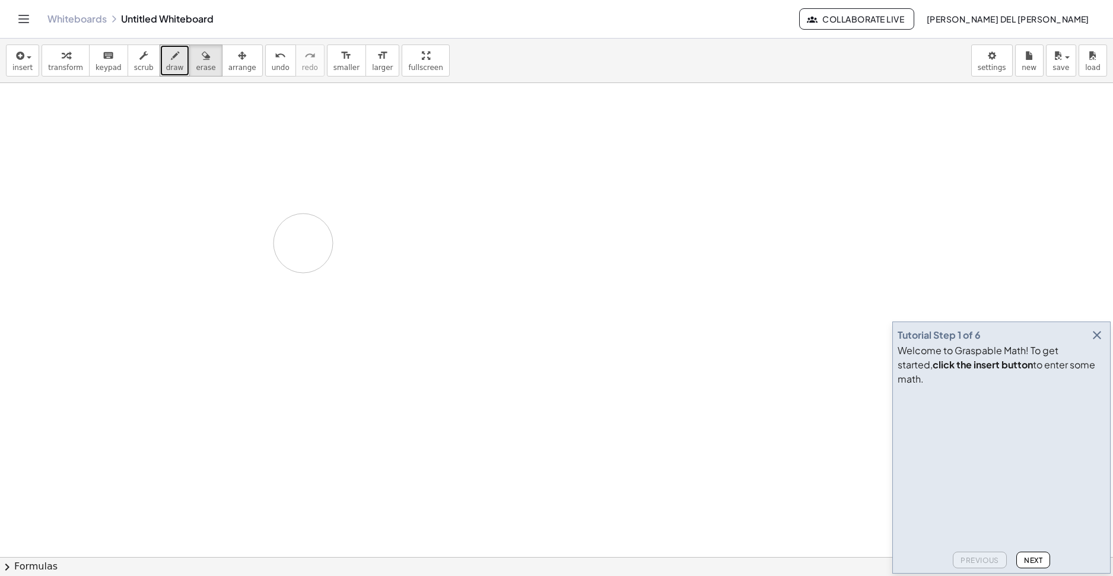
click at [304, 242] on div at bounding box center [556, 557] width 1113 height 948
click at [1096, 342] on icon "button" at bounding box center [1097, 335] width 14 height 14
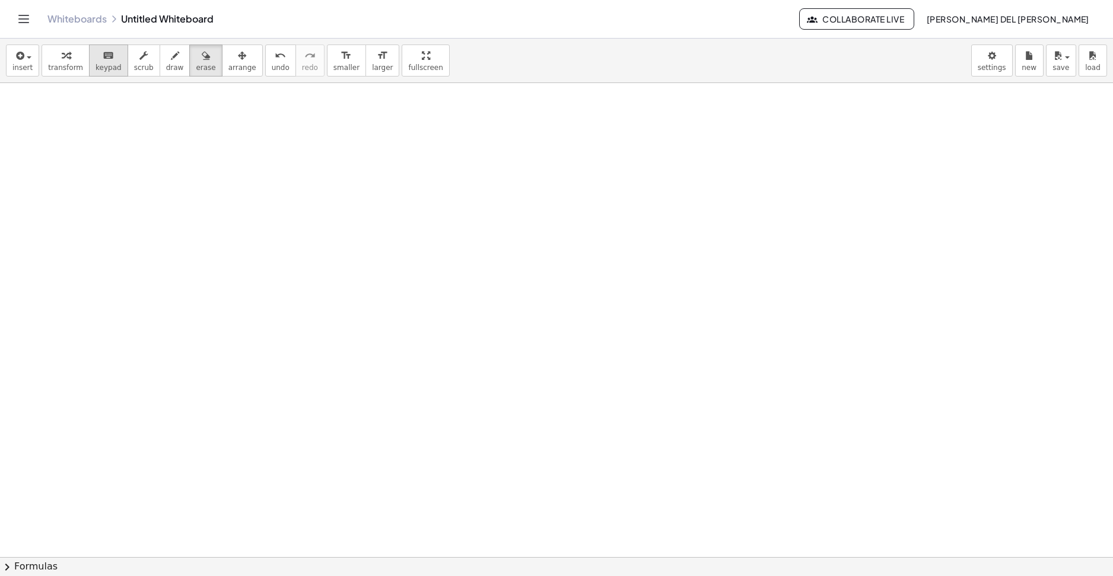
click at [89, 52] on button "keyboard keypad" at bounding box center [108, 61] width 39 height 32
click at [72, 58] on div "button" at bounding box center [65, 55] width 35 height 14
click at [172, 280] on div at bounding box center [556, 557] width 1113 height 948
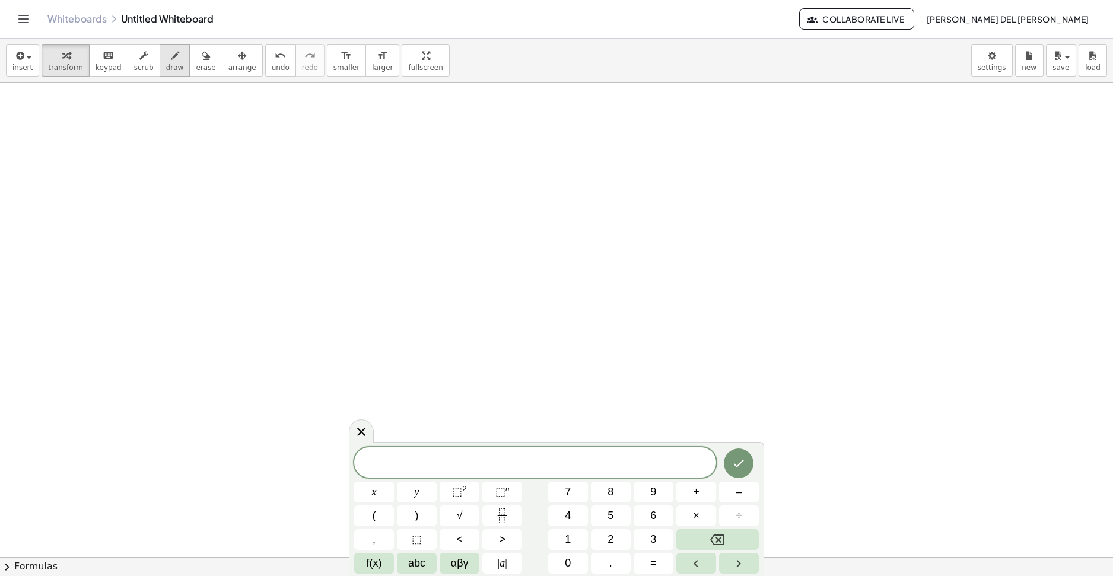
click at [166, 56] on div "button" at bounding box center [175, 55] width 18 height 14
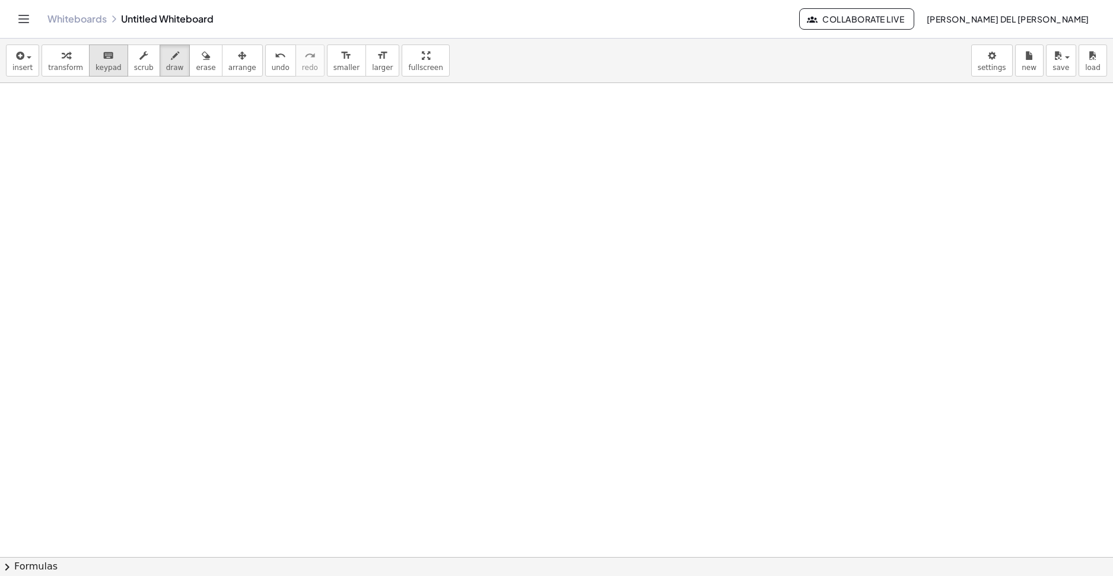
click at [103, 56] on icon "keyboard" at bounding box center [108, 56] width 11 height 14
click at [97, 137] on div at bounding box center [556, 557] width 1113 height 948
click at [139, 51] on icon "button" at bounding box center [143, 56] width 8 height 14
click at [166, 52] on div "button" at bounding box center [175, 55] width 18 height 14
drag, startPoint x: 30, startPoint y: 147, endPoint x: 90, endPoint y: 113, distance: 68.8
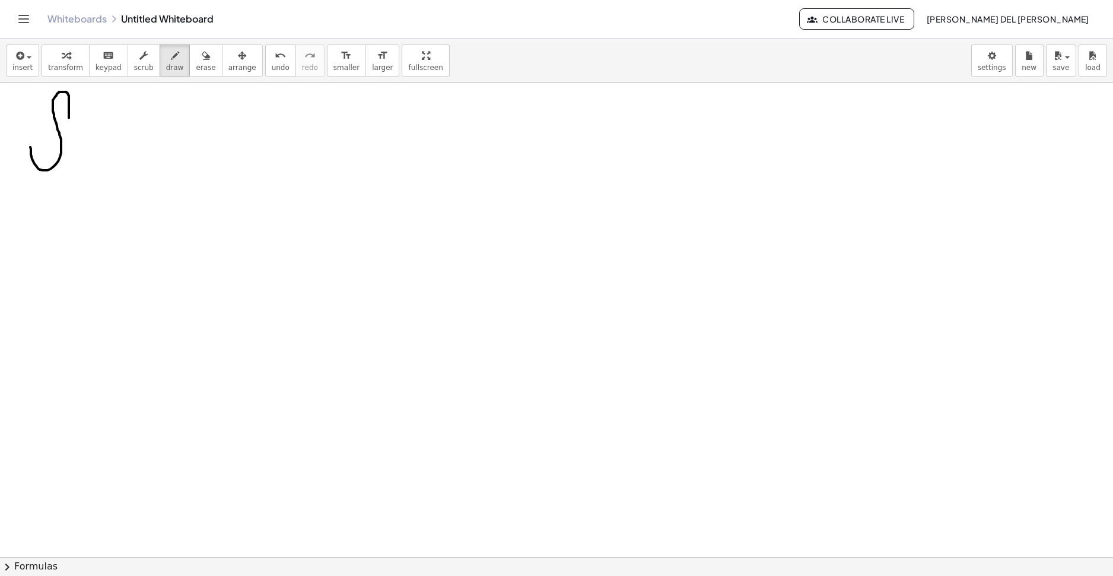
click at [70, 119] on div at bounding box center [556, 557] width 1113 height 948
drag, startPoint x: 80, startPoint y: 122, endPoint x: 109, endPoint y: 163, distance: 49.4
click at [105, 166] on div at bounding box center [556, 557] width 1113 height 948
drag, startPoint x: 135, startPoint y: 134, endPoint x: 108, endPoint y: 160, distance: 37.8
click at [108, 161] on div at bounding box center [556, 557] width 1113 height 948
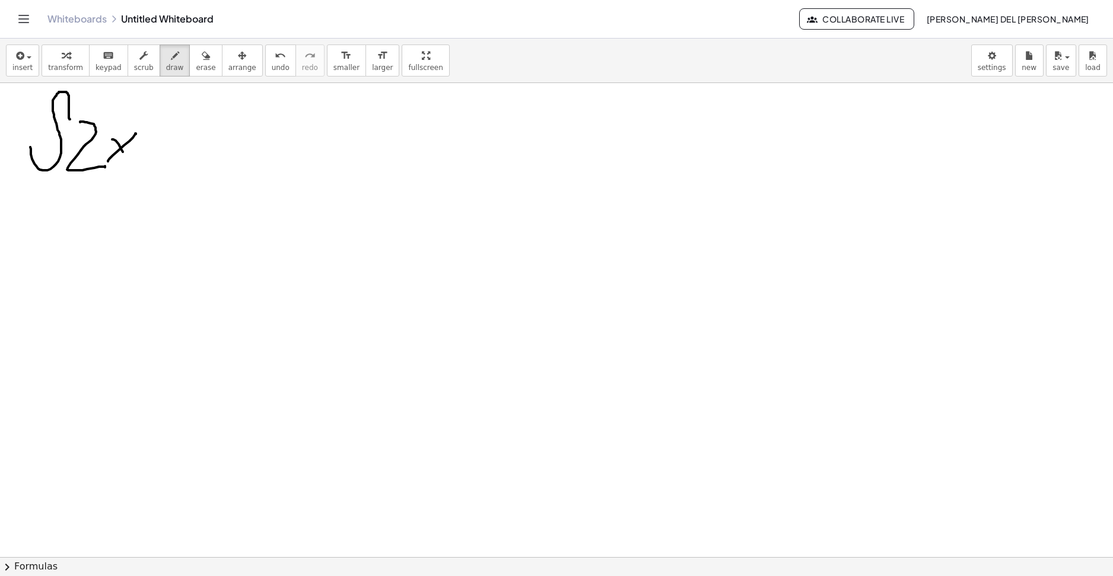
drag, startPoint x: 116, startPoint y: 141, endPoint x: 131, endPoint y: 163, distance: 26.8
click at [131, 163] on div at bounding box center [556, 557] width 1113 height 948
drag, startPoint x: 130, startPoint y: 110, endPoint x: 142, endPoint y: 132, distance: 24.7
click at [145, 128] on div at bounding box center [556, 557] width 1113 height 948
drag, startPoint x: 185, startPoint y: 141, endPoint x: 185, endPoint y: 148, distance: 7.1
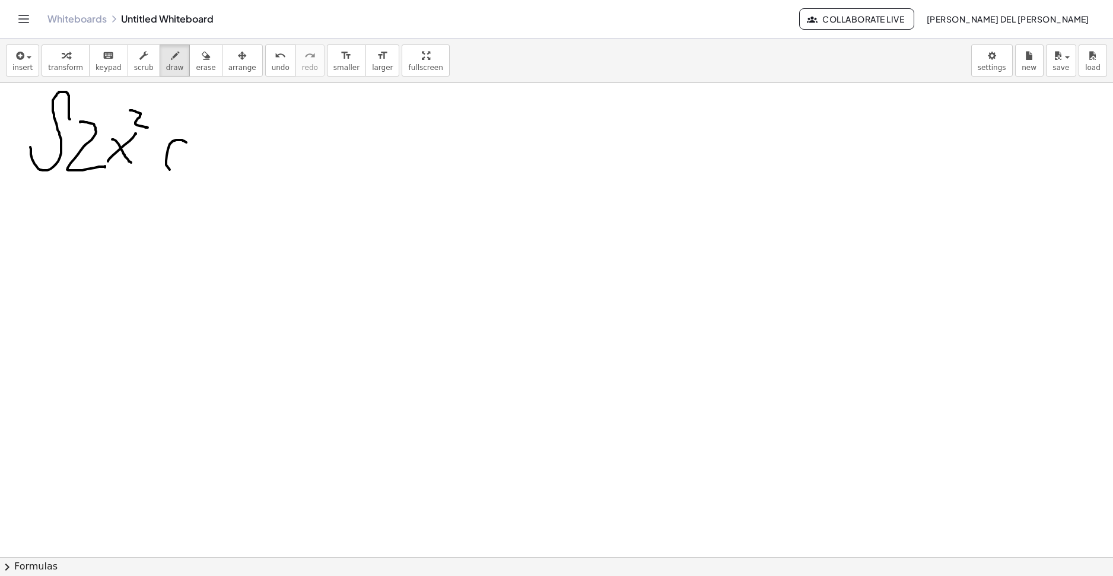
click at [191, 159] on div at bounding box center [556, 557] width 1113 height 948
drag, startPoint x: 186, startPoint y: 115, endPoint x: 200, endPoint y: 154, distance: 41.5
click at [195, 165] on div at bounding box center [556, 557] width 1113 height 948
drag, startPoint x: 215, startPoint y: 141, endPoint x: 205, endPoint y: 156, distance: 18.4
click at [205, 156] on div at bounding box center [556, 557] width 1113 height 948
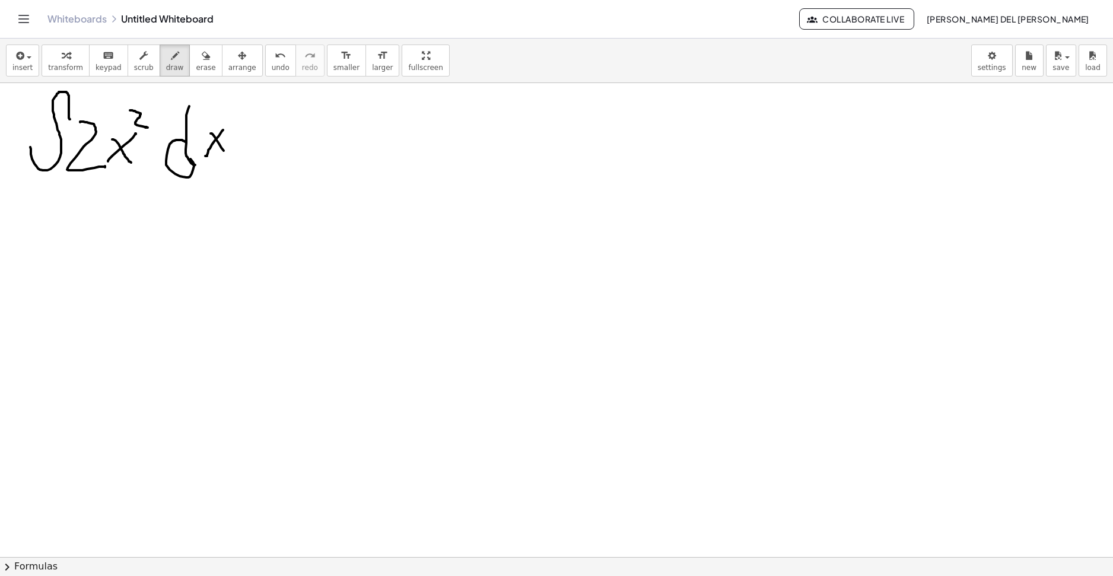
drag, startPoint x: 211, startPoint y: 134, endPoint x: 215, endPoint y: 142, distance: 9.8
click at [223, 151] on div at bounding box center [556, 557] width 1113 height 948
drag, startPoint x: 593, startPoint y: 139, endPoint x: 644, endPoint y: 153, distance: 53.0
click at [634, 167] on div at bounding box center [556, 557] width 1113 height 948
drag, startPoint x: 660, startPoint y: 134, endPoint x: 642, endPoint y: 150, distance: 24.0
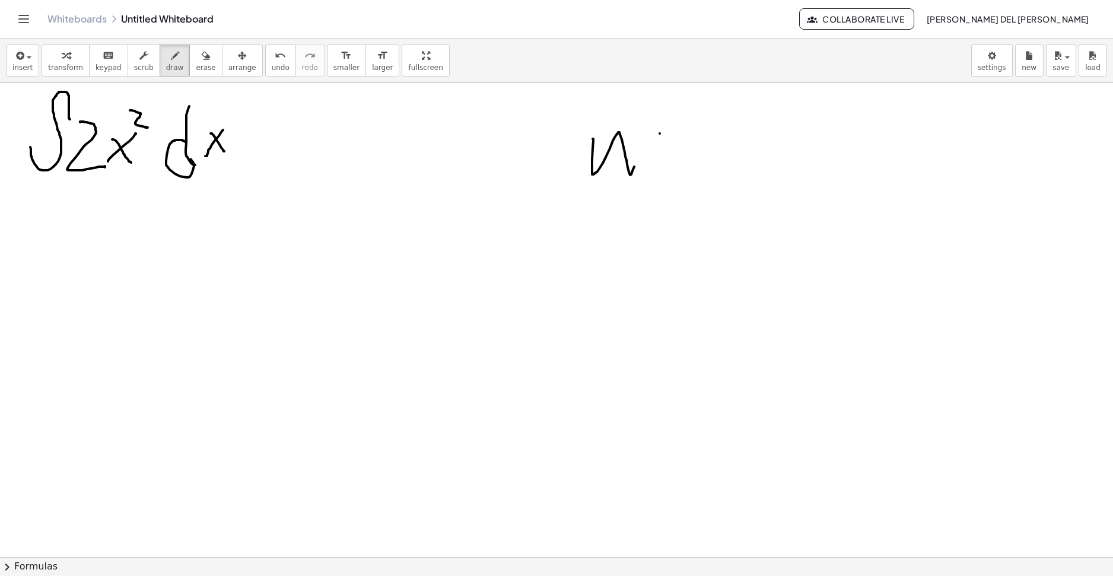
click at [636, 158] on div at bounding box center [556, 557] width 1113 height 948
drag, startPoint x: 644, startPoint y: 142, endPoint x: 655, endPoint y: 157, distance: 19.1
click at [656, 157] on div at bounding box center [556, 557] width 1113 height 948
